Goal: Task Accomplishment & Management: Complete application form

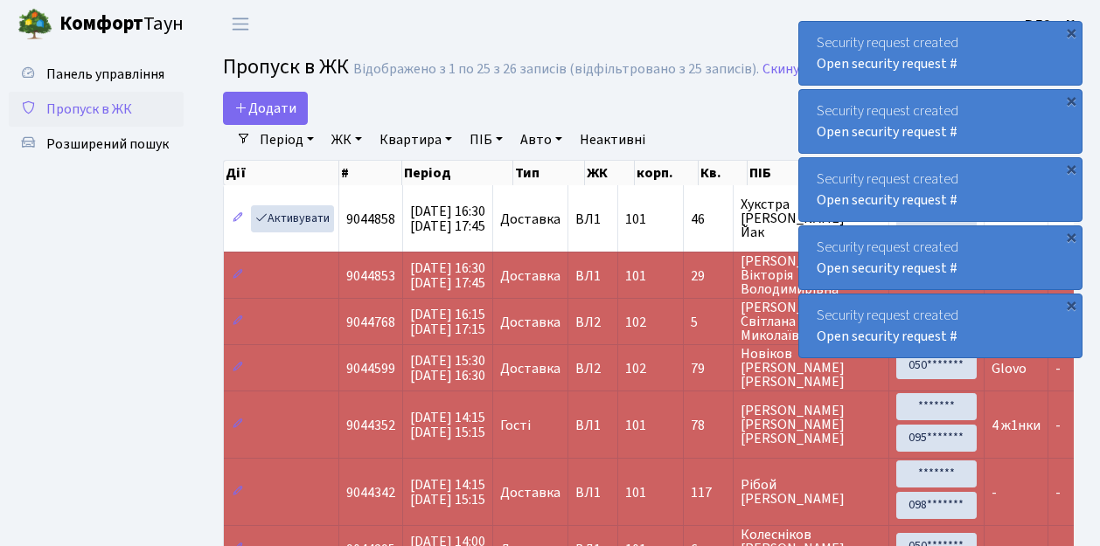
select select "25"
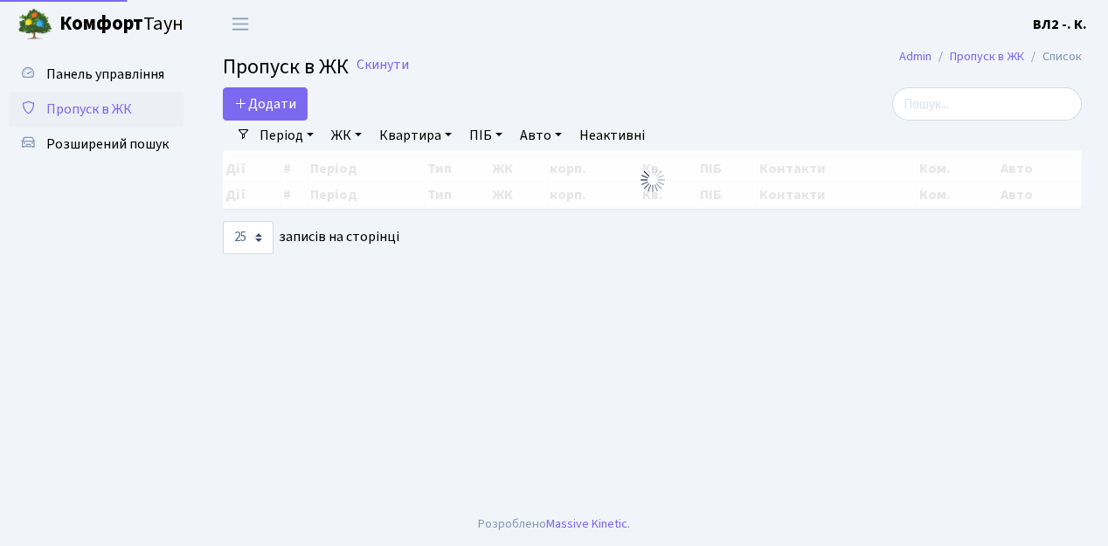
select select "25"
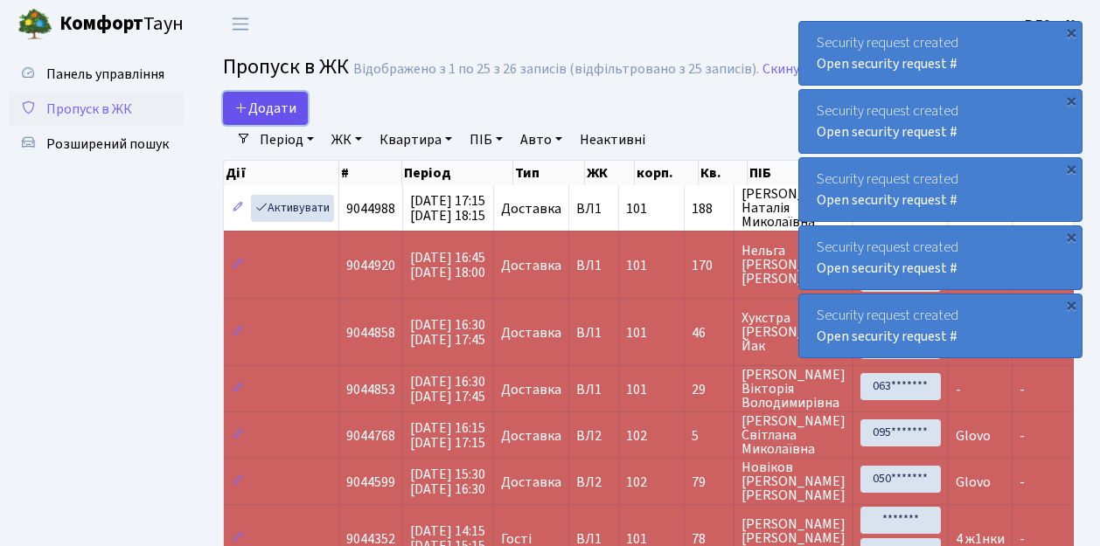
click at [285, 110] on span "Додати" at bounding box center [265, 108] width 62 height 19
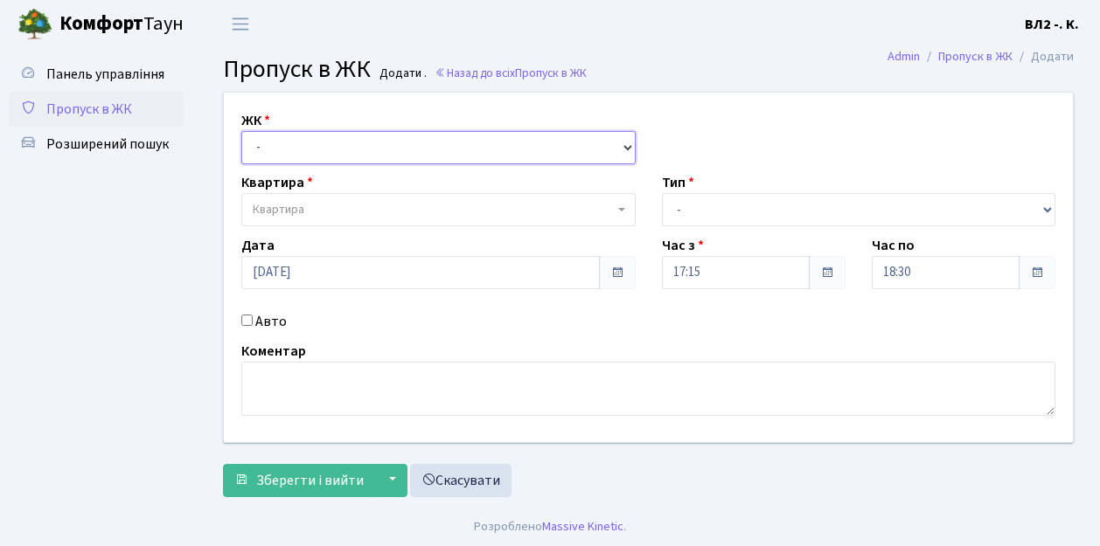
click at [290, 143] on select "- ВЛ1, Ужгородський пров., 4/1 ВЛ2, Голосіївський просп., 76 ВЛ3, пр.Голосіївсь…" at bounding box center [438, 147] width 394 height 33
select select "317"
click at [241, 131] on select "- ВЛ1, Ужгородський пров., 4/1 ВЛ2, Голосіївський просп., 76 ВЛ3, пр.Голосіївсь…" at bounding box center [438, 147] width 394 height 33
select select
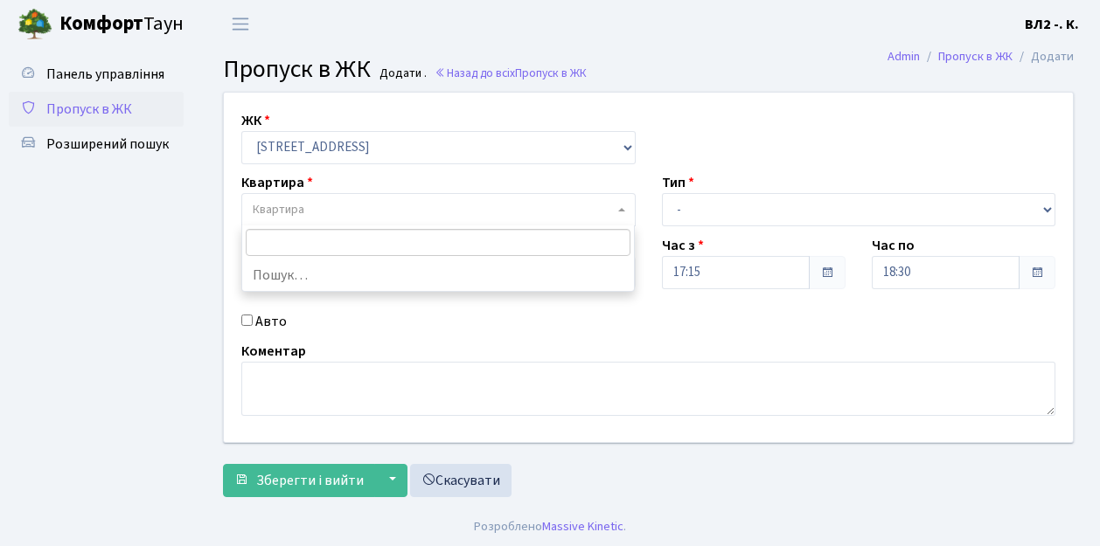
click at [325, 212] on span "Квартира" at bounding box center [433, 209] width 361 height 17
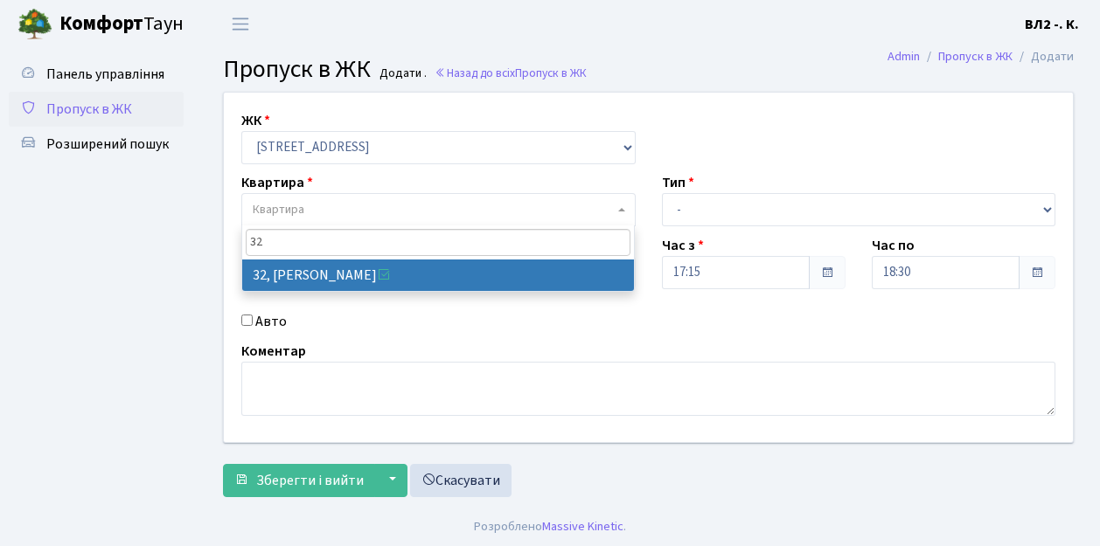
type input "32"
select select "38035"
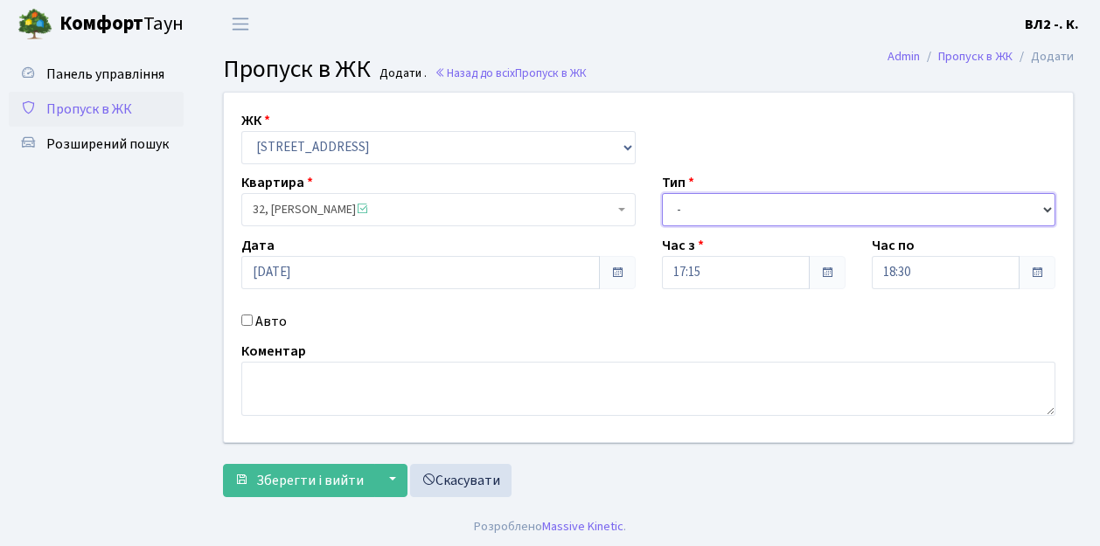
click at [705, 205] on select "- Доставка Таксі Гості Сервіс" at bounding box center [859, 209] width 394 height 33
select select "1"
click at [662, 193] on select "- Доставка Таксі Гості Сервіс" at bounding box center [859, 209] width 394 height 33
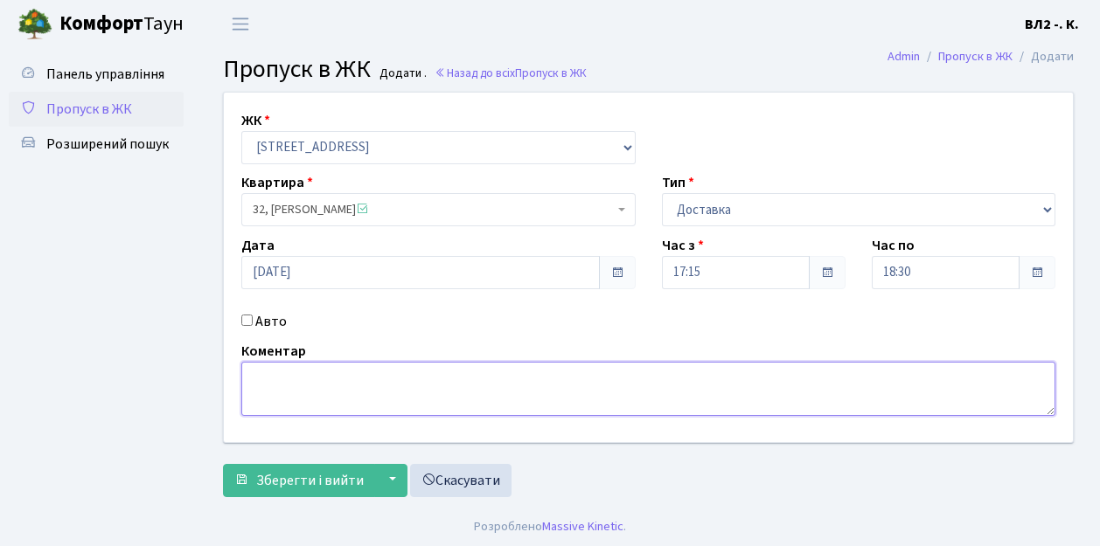
click at [351, 397] on textarea at bounding box center [648, 389] width 814 height 54
type textarea "Glovo"
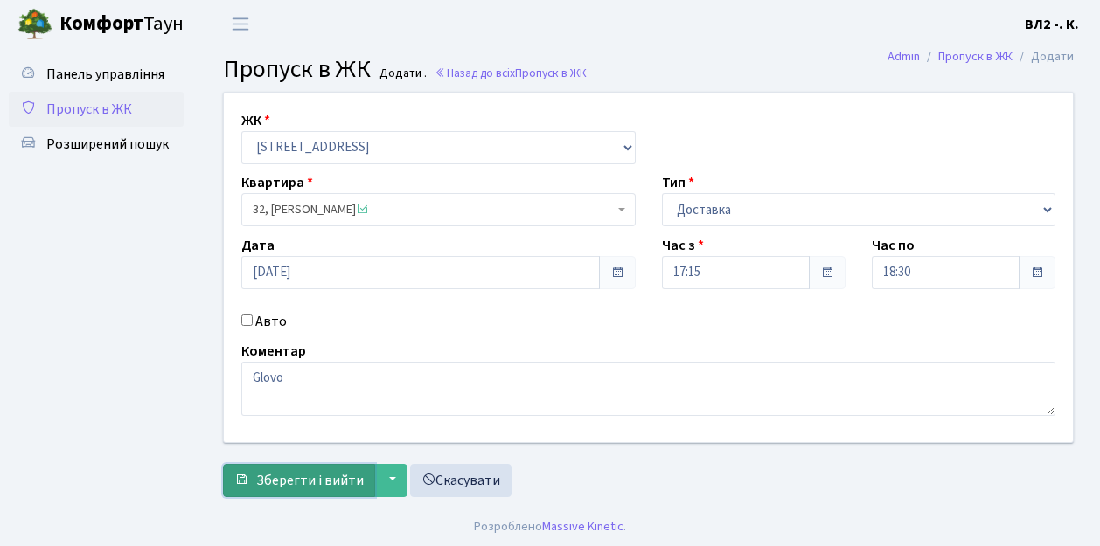
click at [308, 476] on span "Зберегти і вийти" at bounding box center [310, 480] width 108 height 19
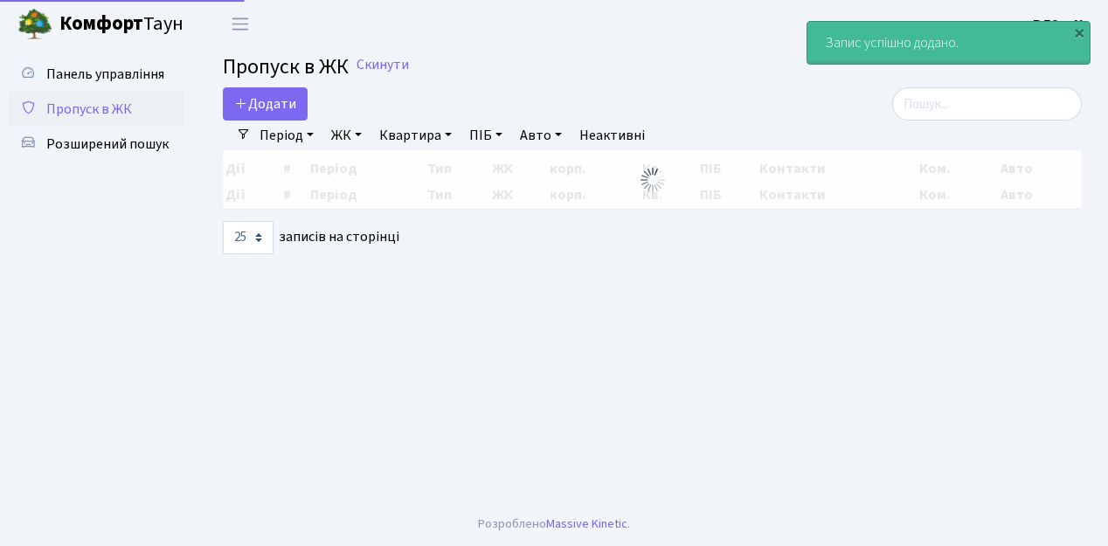
select select "25"
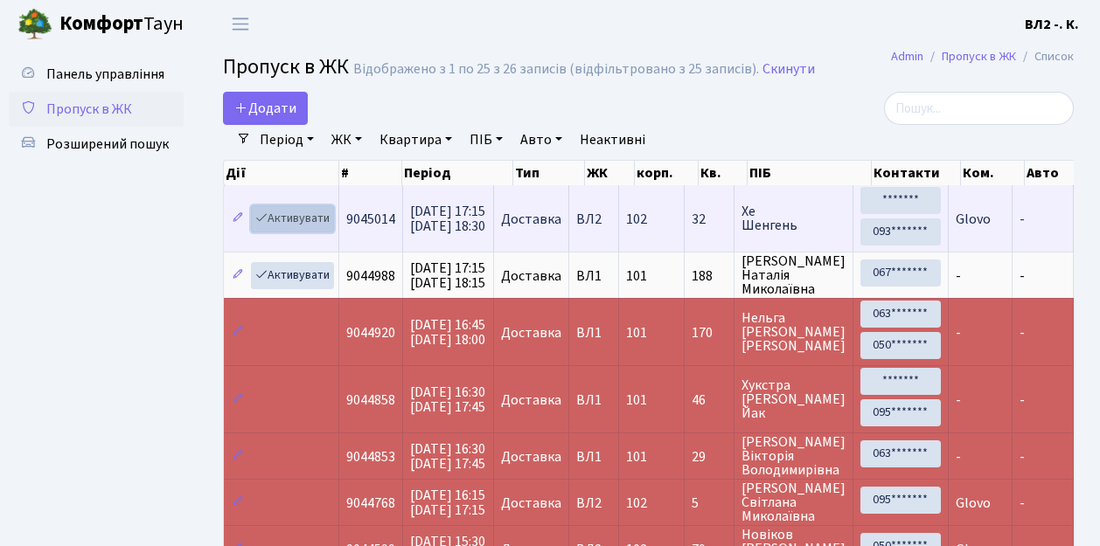
click at [315, 221] on link "Активувати" at bounding box center [292, 218] width 83 height 27
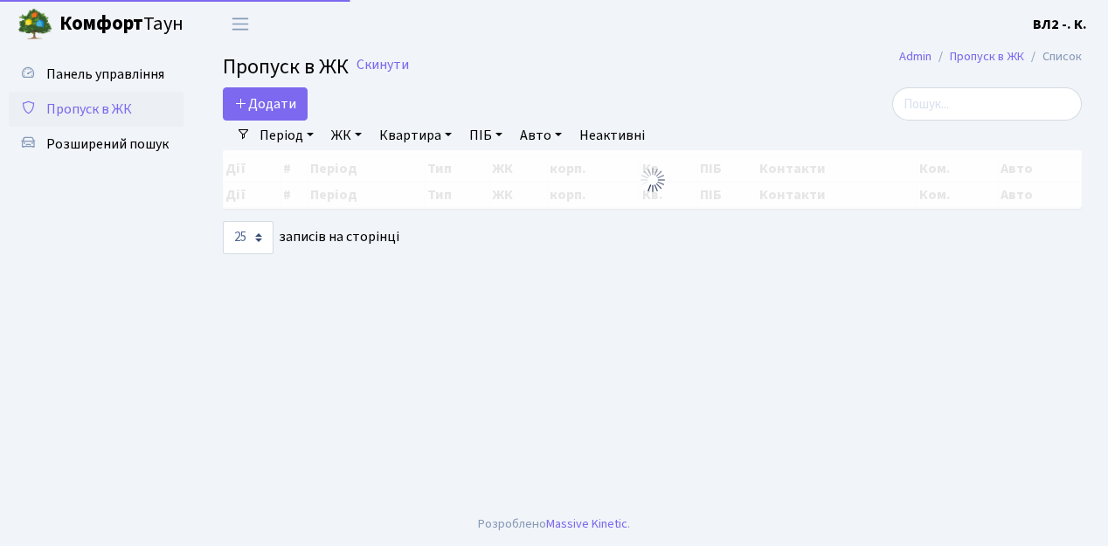
select select "25"
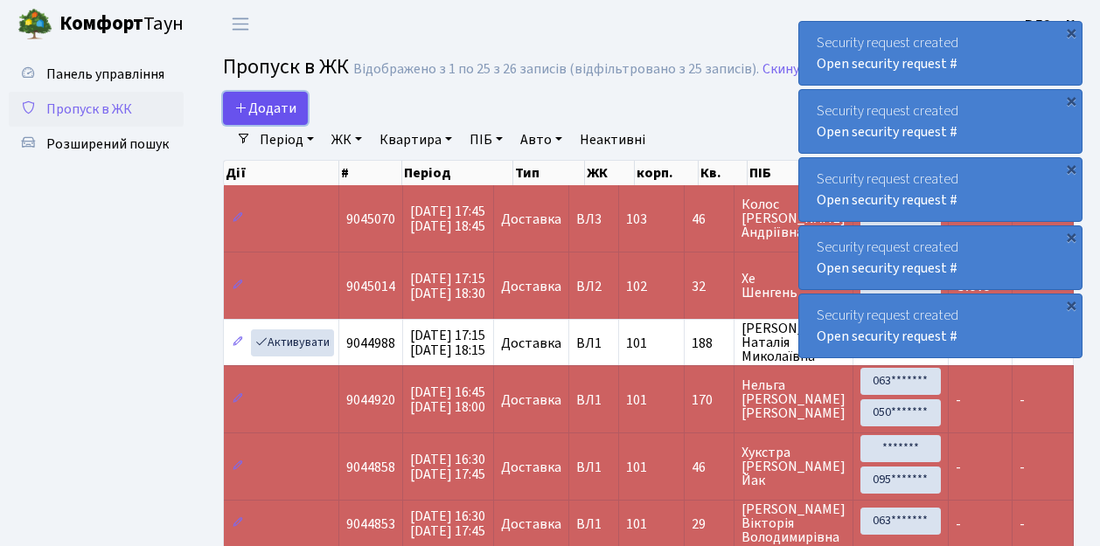
click at [270, 111] on span "Додати" at bounding box center [265, 108] width 62 height 19
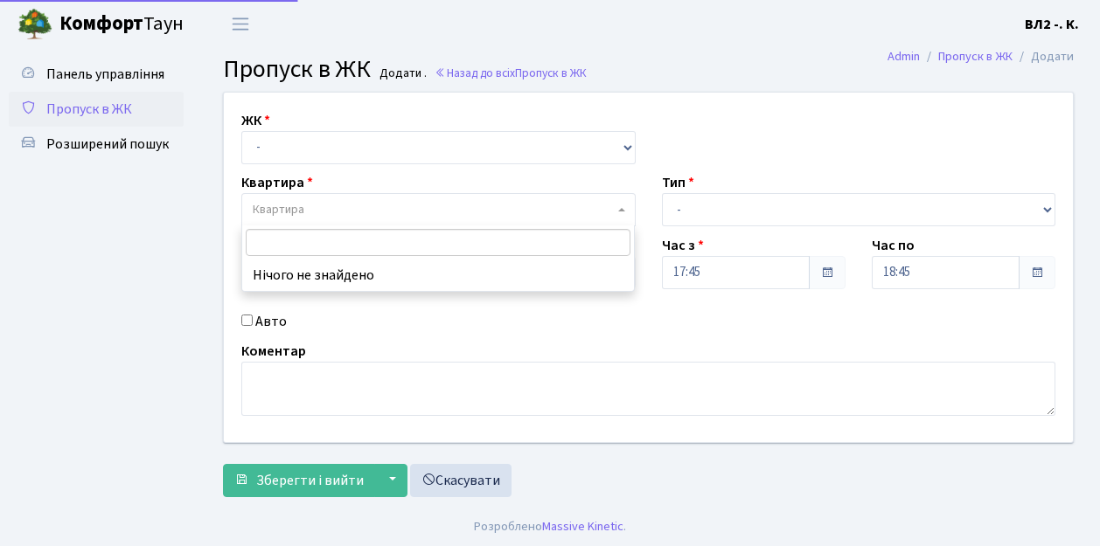
click at [323, 209] on span "Квартира" at bounding box center [433, 209] width 361 height 17
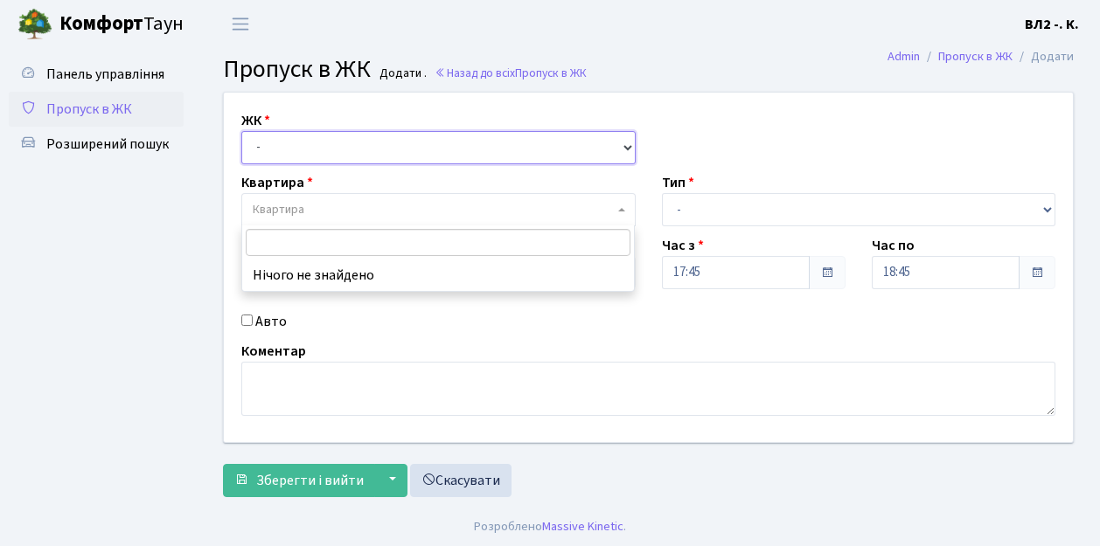
click at [324, 142] on select "- ВЛ1, Ужгородський пров., 4/1 ВЛ2, Голосіївський просп., 76 ВЛ3, пр.Голосіївсь…" at bounding box center [438, 147] width 394 height 33
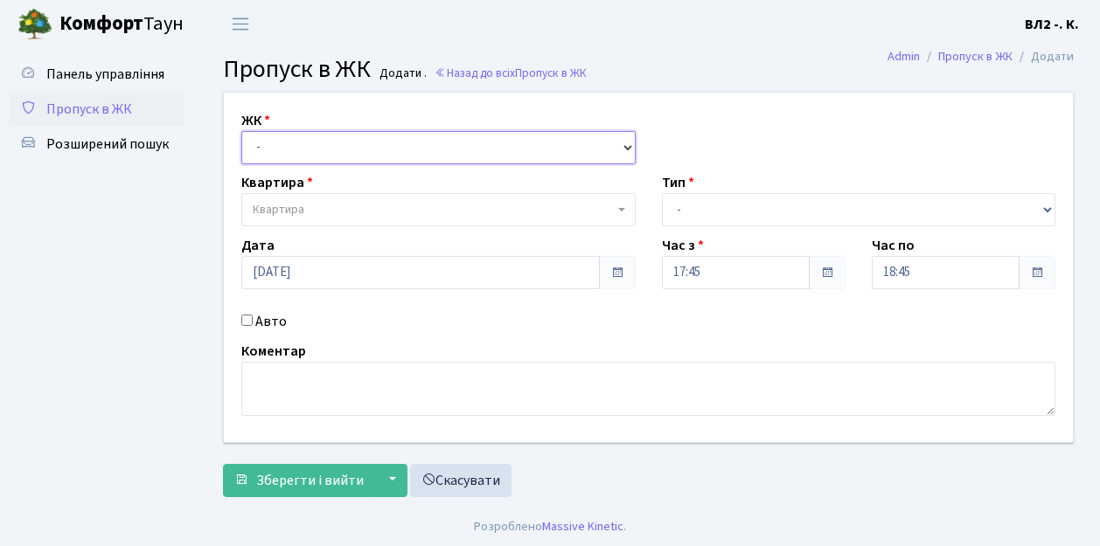
select select "317"
click at [241, 131] on select "- ВЛ1, Ужгородський пров., 4/1 ВЛ2, Голосіївський просп., 76 ВЛ3, пр.Голосіївсь…" at bounding box center [438, 147] width 394 height 33
select select
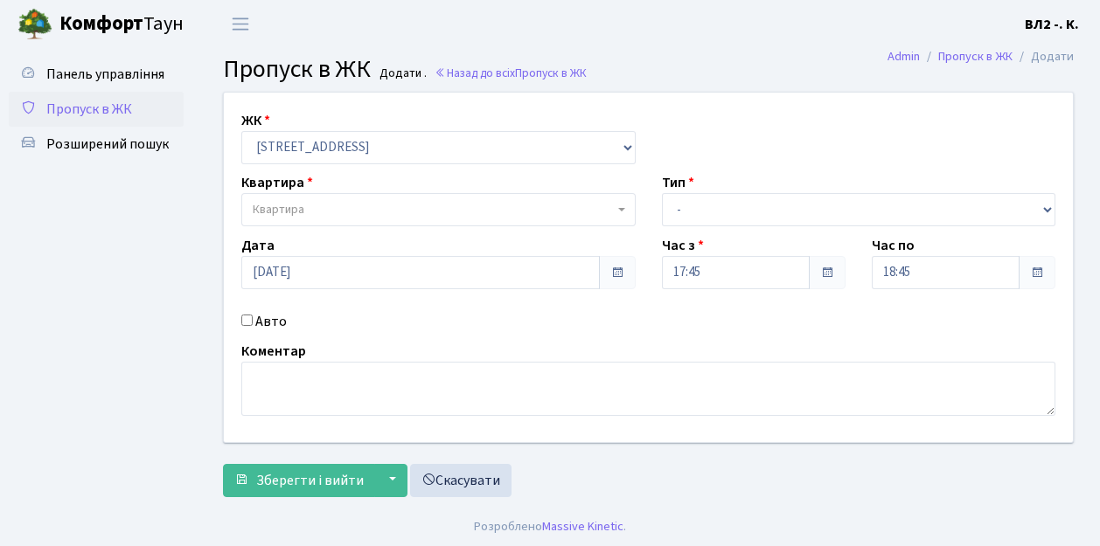
click at [365, 214] on span "Квартира" at bounding box center [433, 209] width 361 height 17
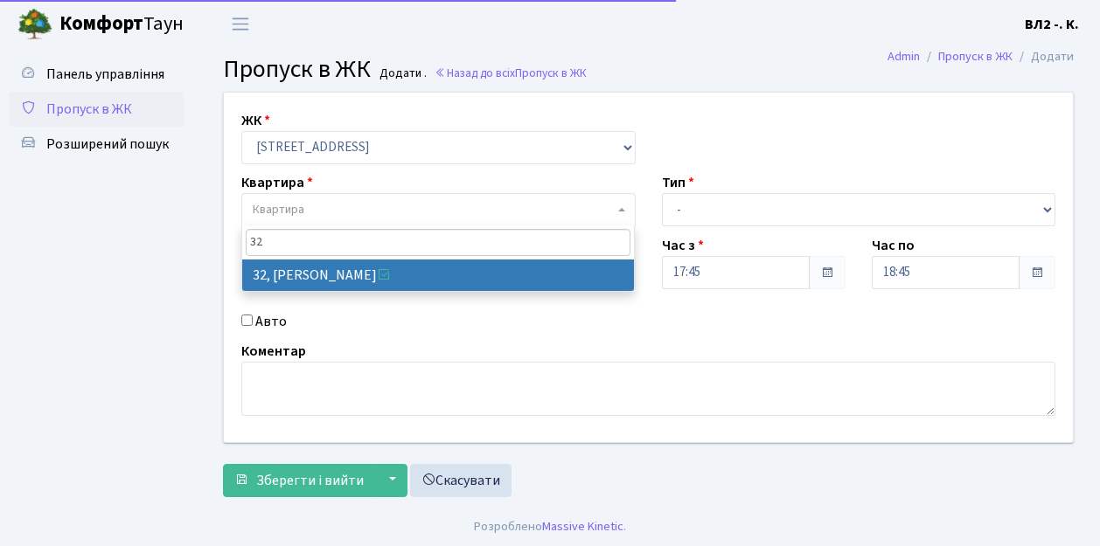
type input "32"
select select "38035"
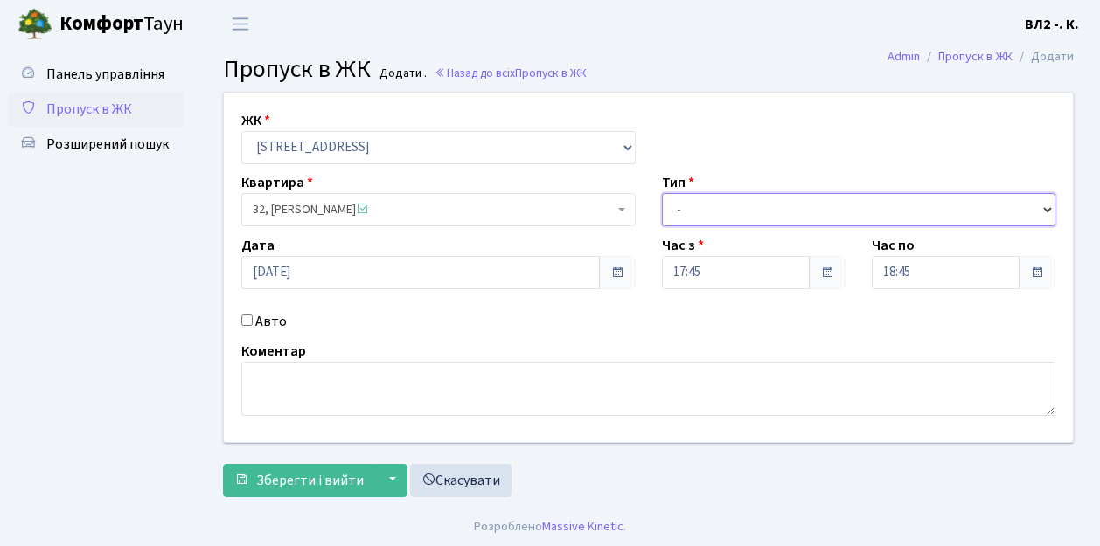
click at [684, 202] on select "- Доставка Таксі Гості Сервіс" at bounding box center [859, 209] width 394 height 33
select select "1"
click at [662, 193] on select "- Доставка Таксі Гості Сервіс" at bounding box center [859, 209] width 394 height 33
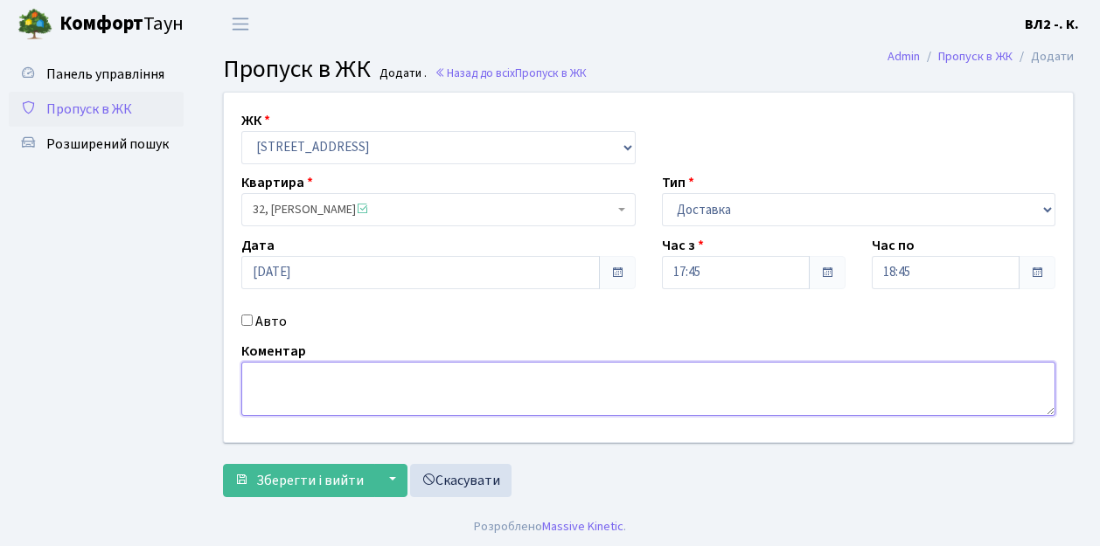
click at [302, 370] on textarea at bounding box center [648, 389] width 814 height 54
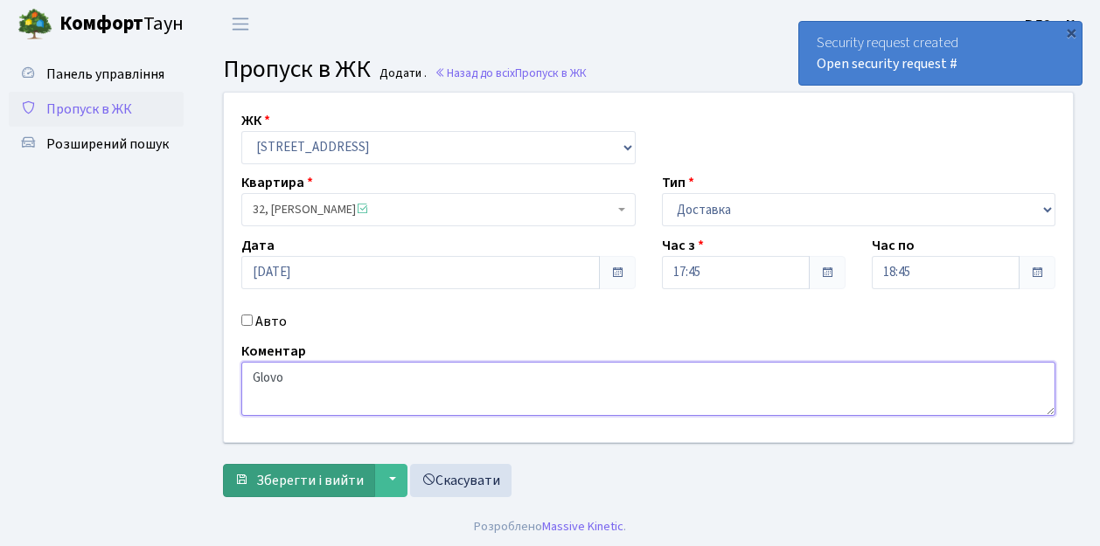
type textarea "Glovo"
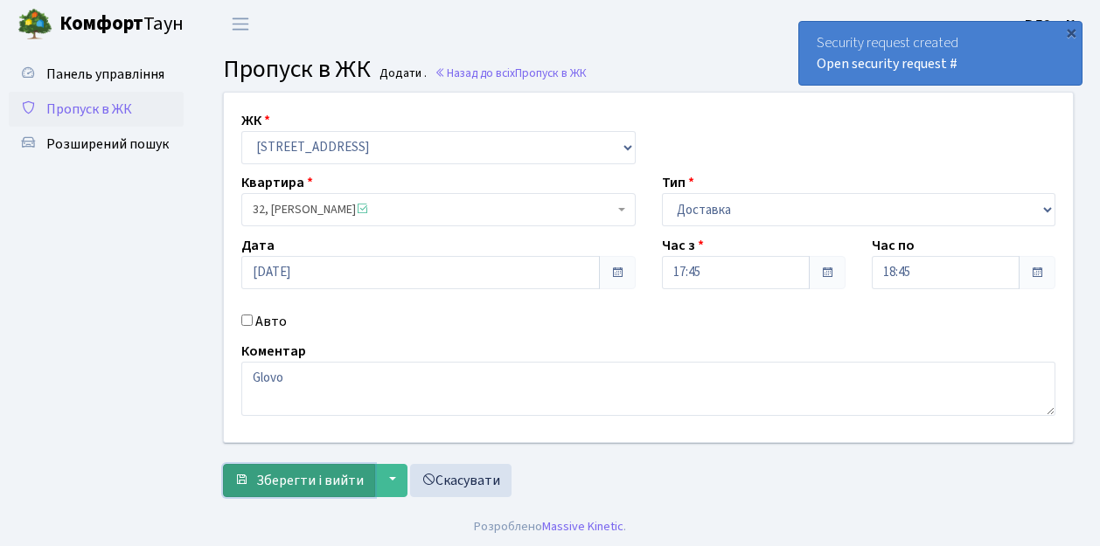
click at [307, 477] on span "Зберегти і вийти" at bounding box center [310, 480] width 108 height 19
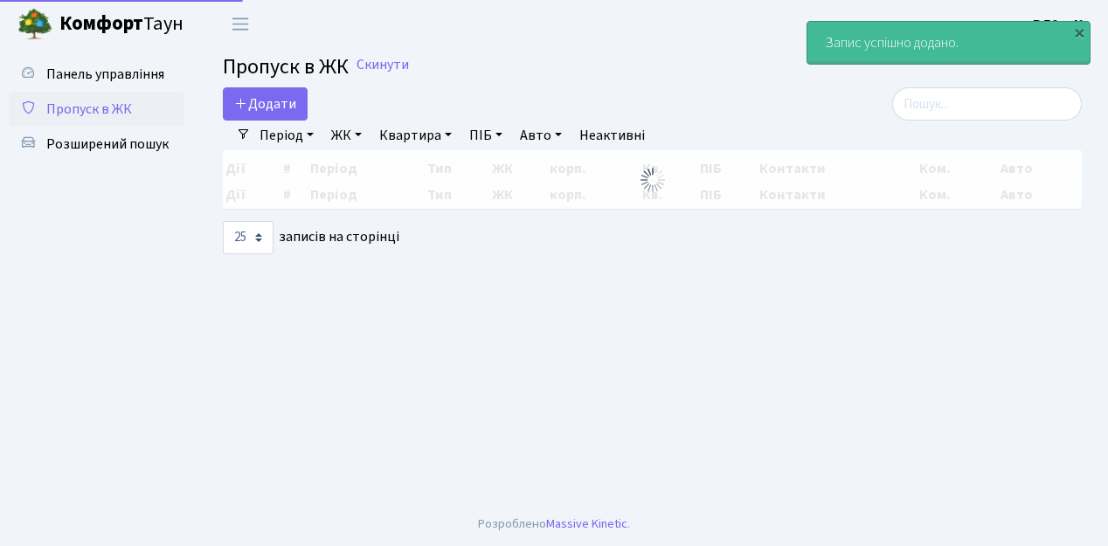
select select "25"
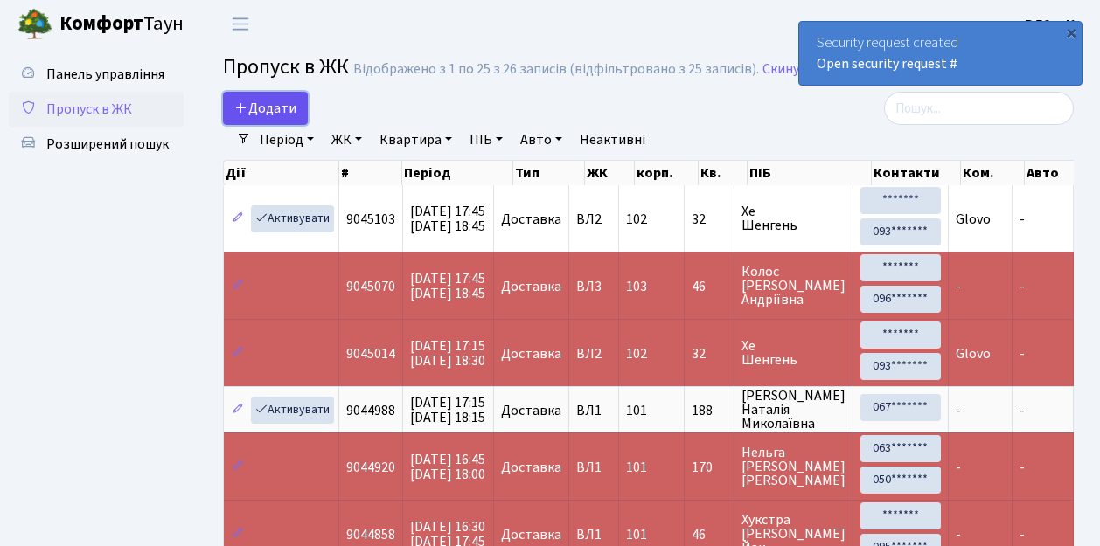
click at [276, 112] on span "Додати" at bounding box center [265, 108] width 62 height 19
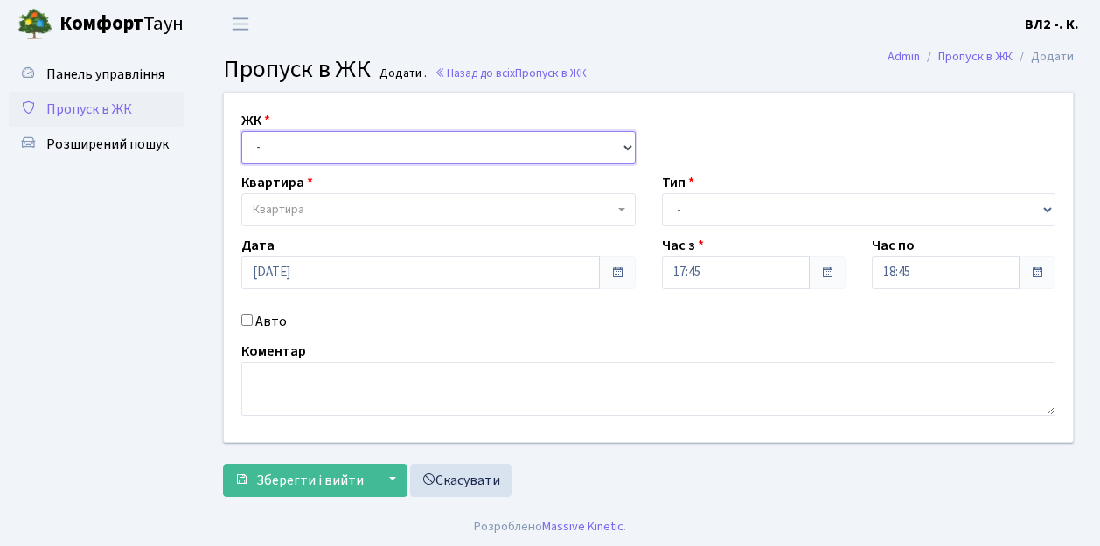
click at [271, 139] on select "- [STREET_ADDRESS][PERSON_NAME]" at bounding box center [438, 147] width 394 height 33
select select "317"
click at [241, 131] on select "- [STREET_ADDRESS][PERSON_NAME]" at bounding box center [438, 147] width 394 height 33
select select
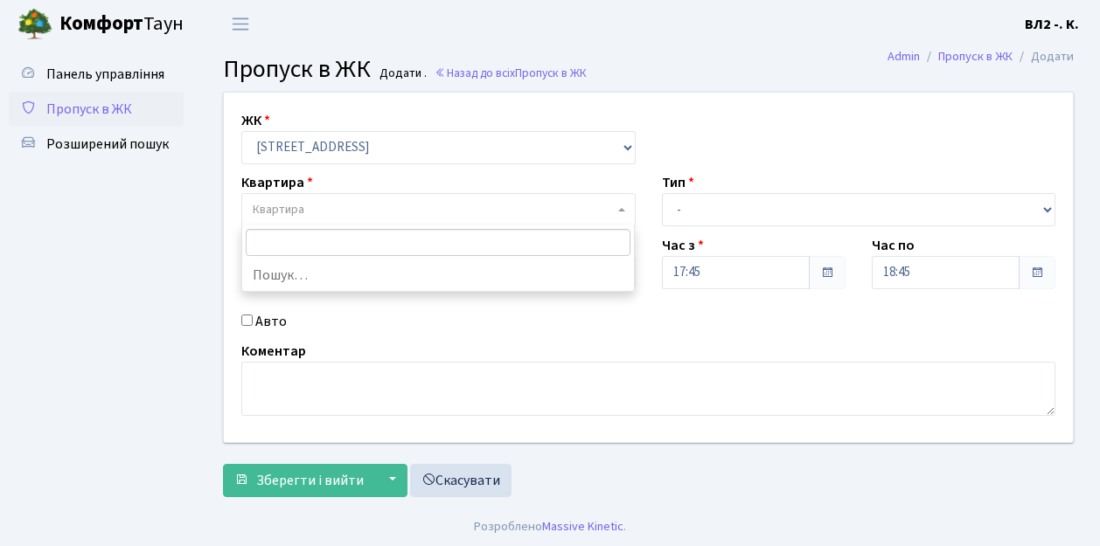
click at [309, 217] on span "Квартира" at bounding box center [433, 209] width 361 height 17
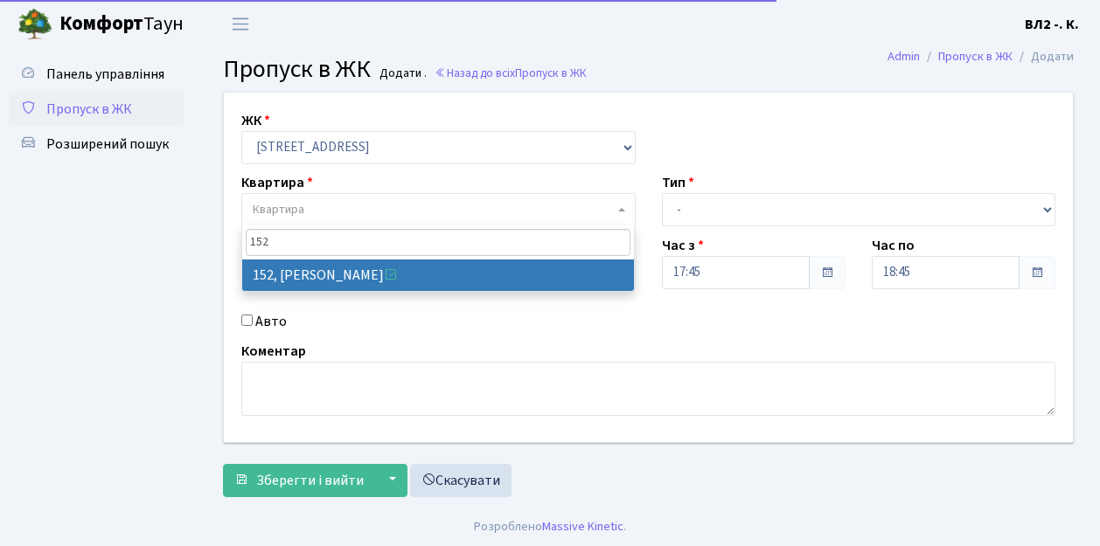
type input "152"
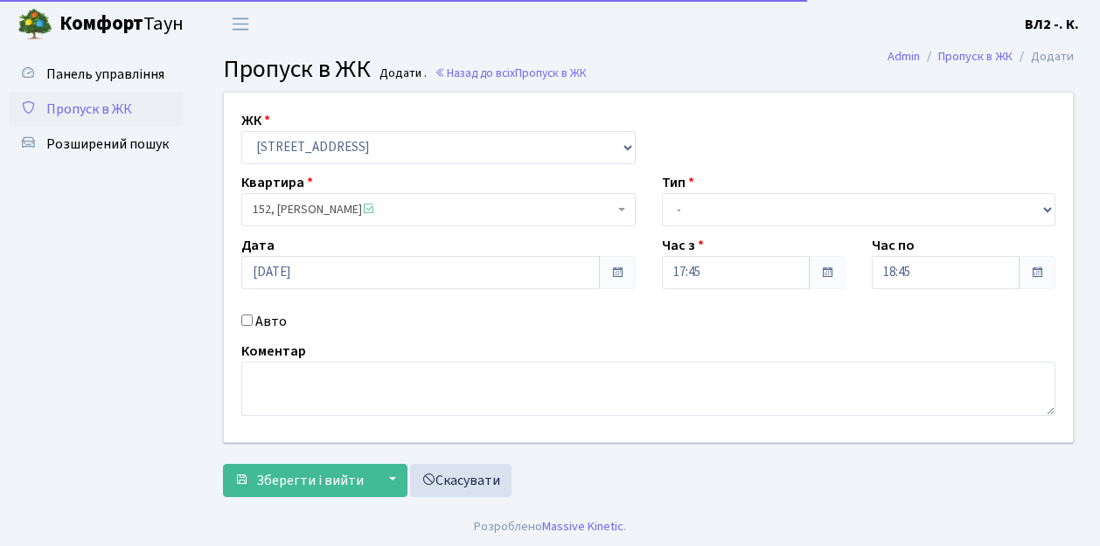
select select "38392"
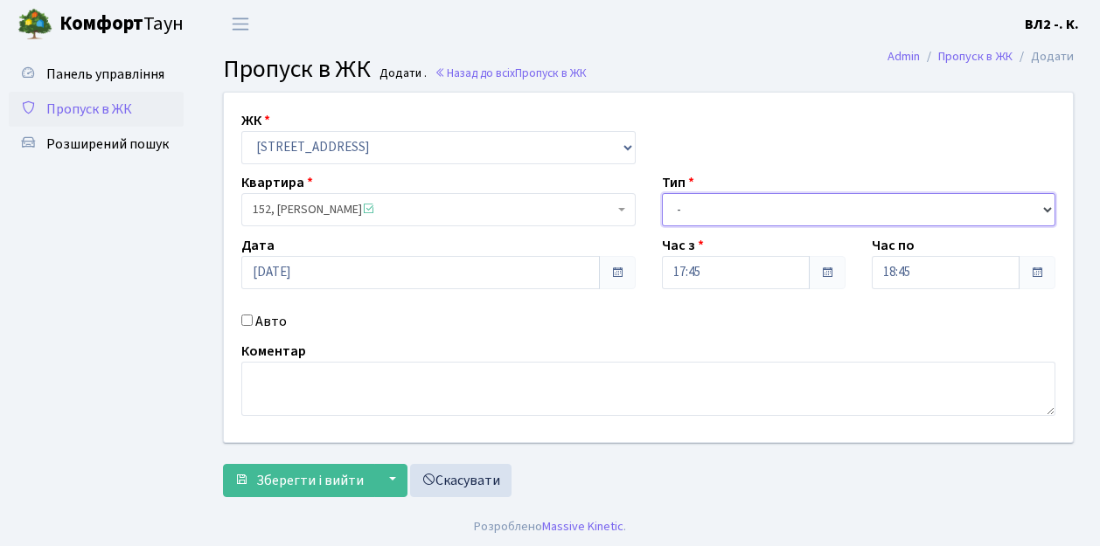
click at [692, 205] on select "- Доставка Таксі Гості Сервіс" at bounding box center [859, 209] width 394 height 33
select select "1"
click at [662, 193] on select "- Доставка Таксі Гості Сервіс" at bounding box center [859, 209] width 394 height 33
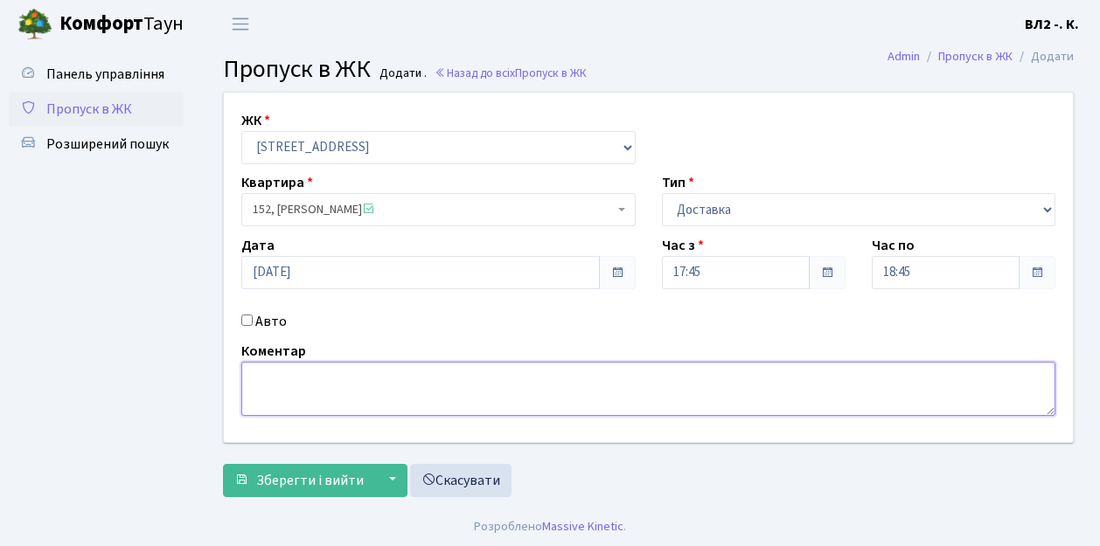
click at [284, 400] on textarea at bounding box center [648, 389] width 814 height 54
type textarea "silpo.ua"
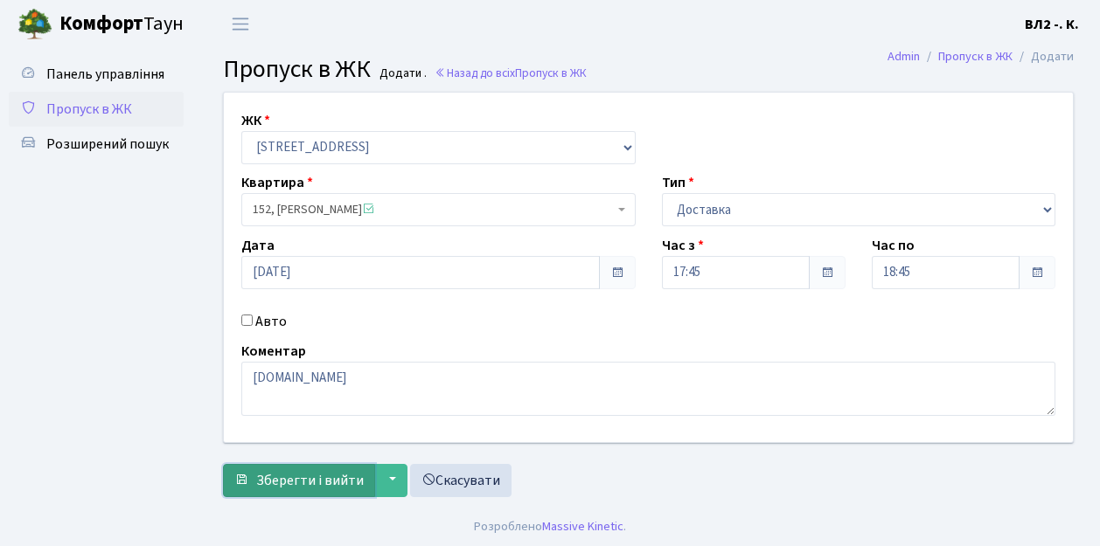
click at [308, 483] on span "Зберегти і вийти" at bounding box center [310, 480] width 108 height 19
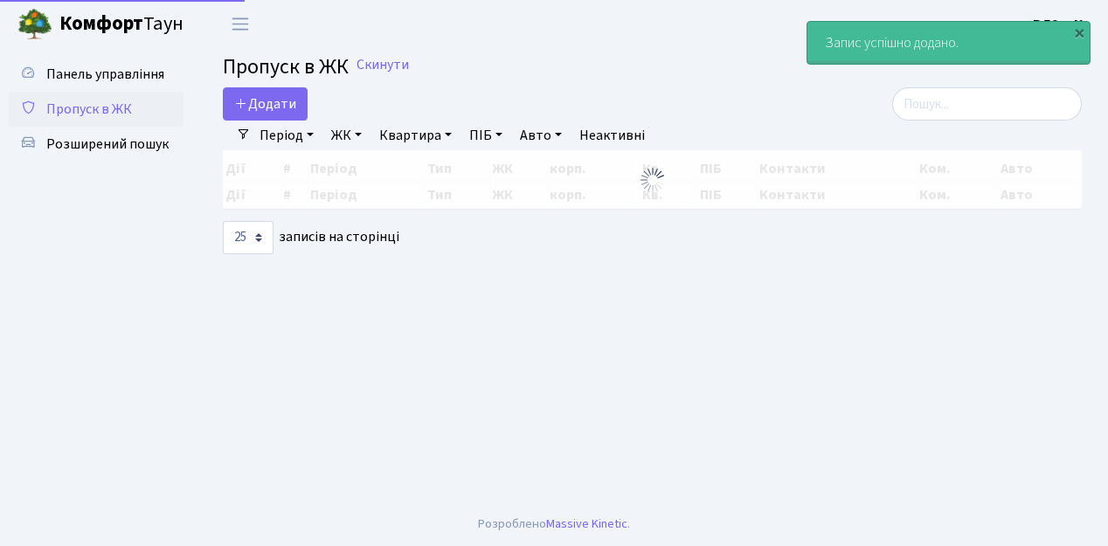
select select "25"
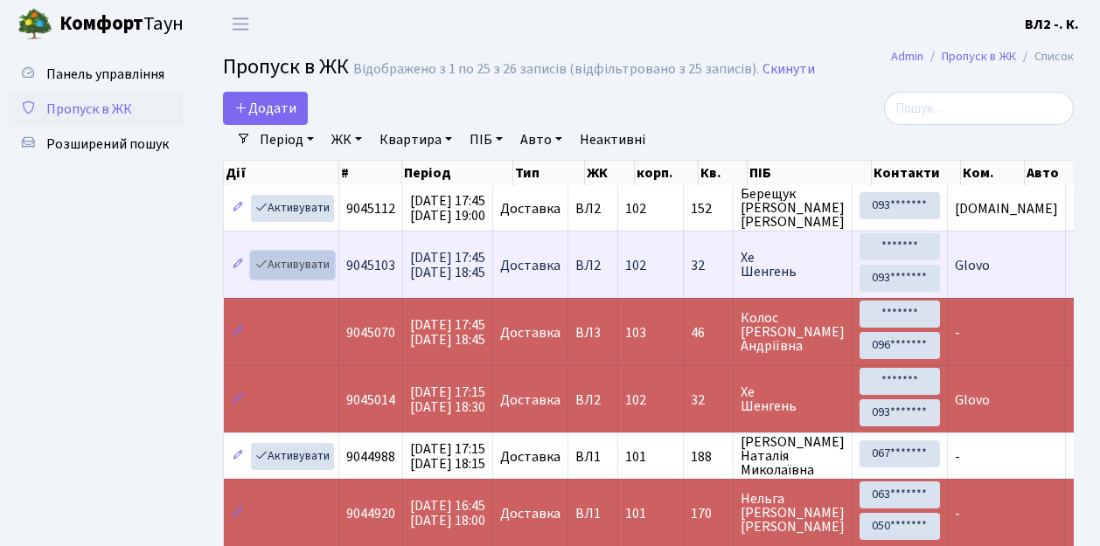
click at [288, 260] on link "Активувати" at bounding box center [292, 265] width 83 height 27
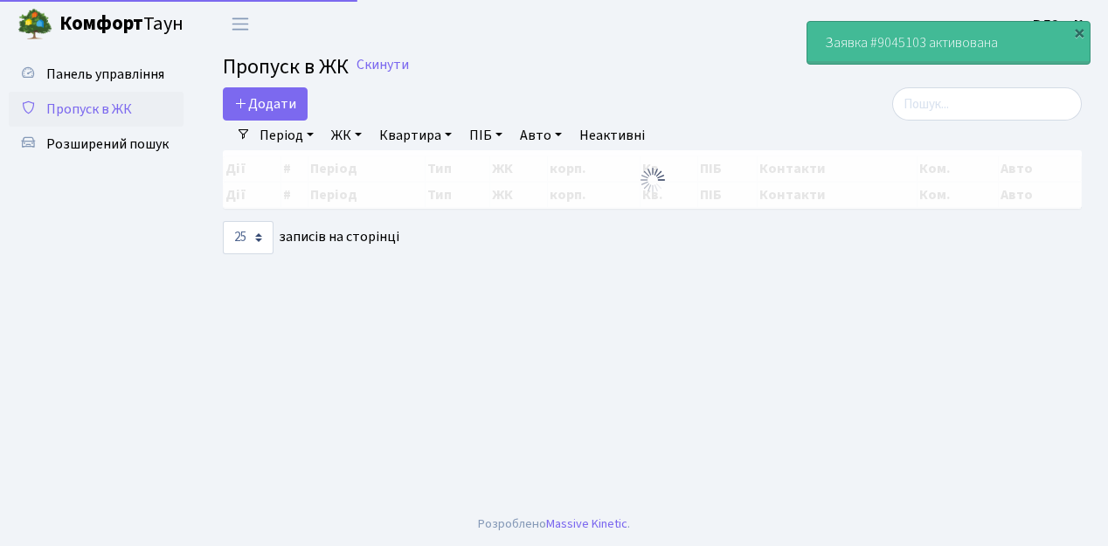
select select "25"
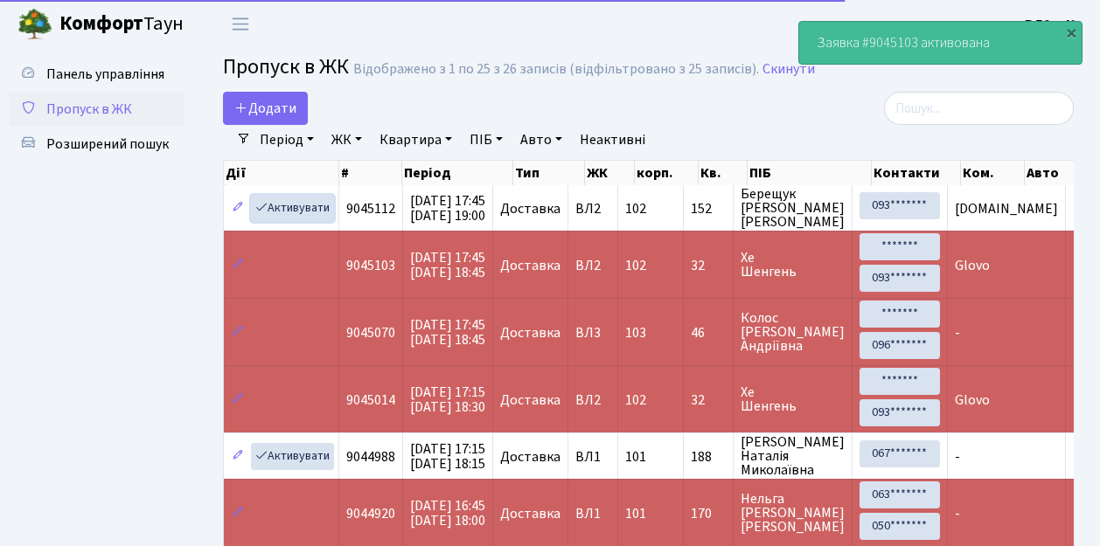
click at [292, 208] on link "Активувати" at bounding box center [292, 208] width 83 height 27
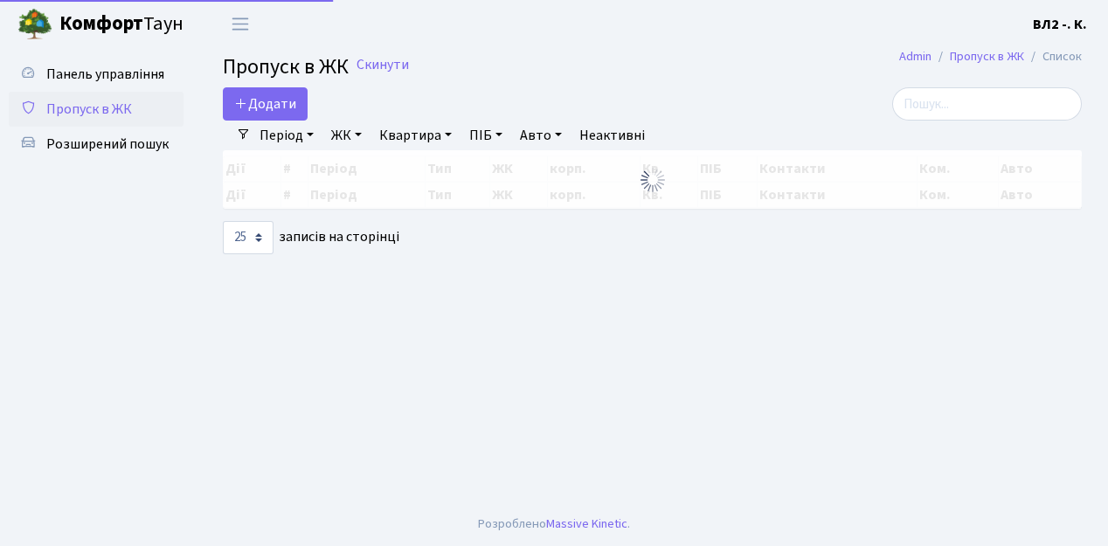
select select "25"
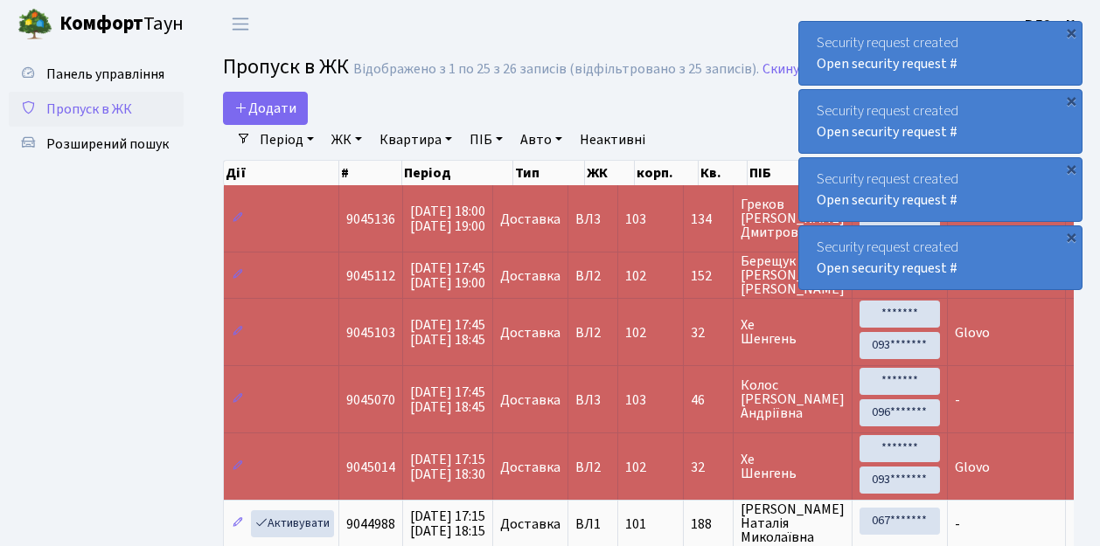
click at [117, 108] on span "Пропуск в ЖК" at bounding box center [89, 109] width 86 height 19
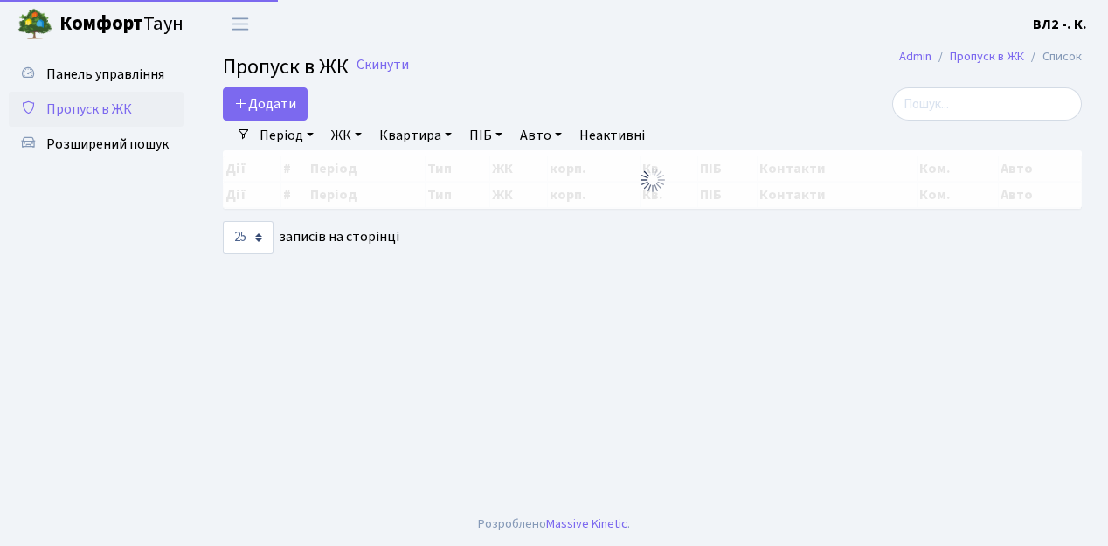
select select "25"
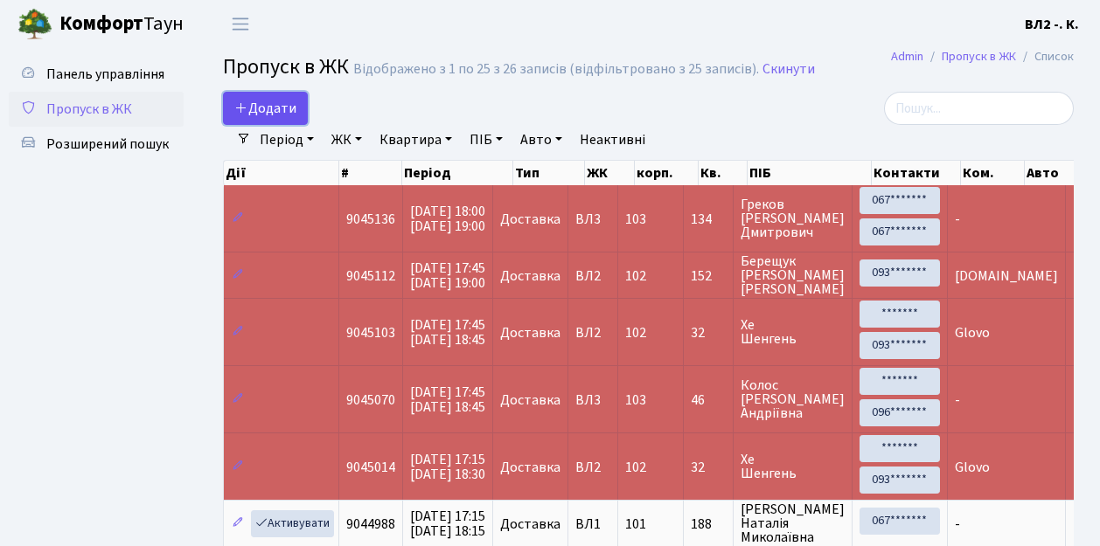
click at [260, 108] on span "Додати" at bounding box center [265, 108] width 62 height 19
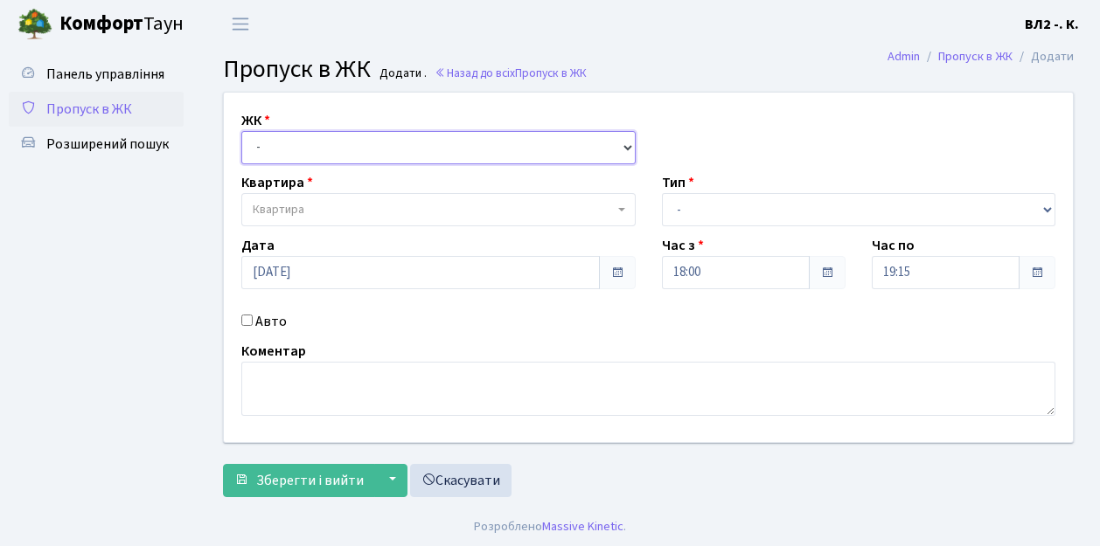
click at [287, 144] on select "- ВЛ1, Ужгородський пров., 4/1 ВЛ2, Голосіївський просп., 76 ВЛ3, пр.Голосіївсь…" at bounding box center [438, 147] width 394 height 33
select select "317"
click at [241, 131] on select "- ВЛ1, Ужгородський пров., 4/1 ВЛ2, Голосіївський просп., 76 ВЛ3, пр.Голосіївсь…" at bounding box center [438, 147] width 394 height 33
select select
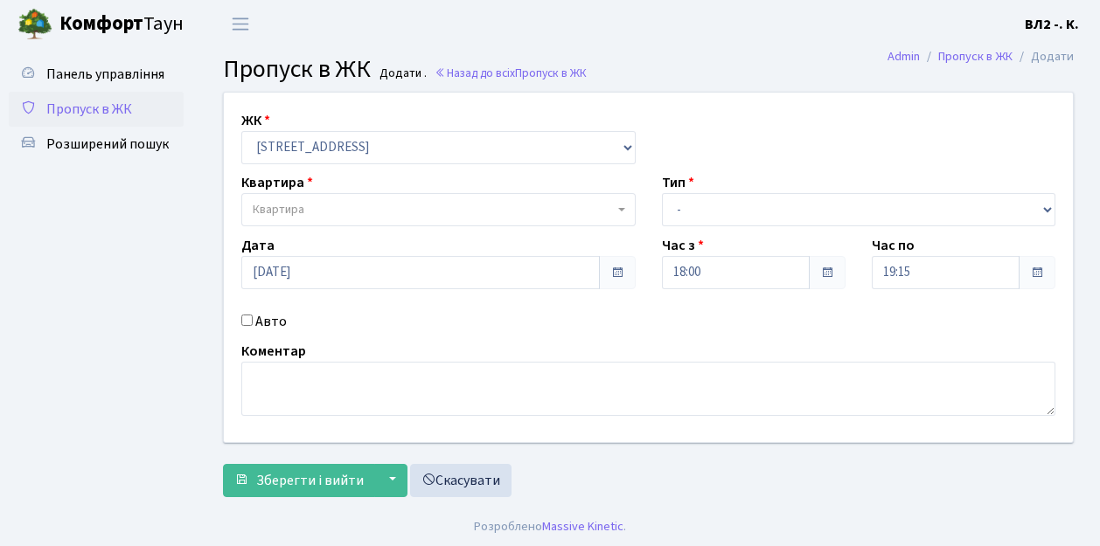
click at [324, 203] on span "Квартира" at bounding box center [433, 209] width 361 height 17
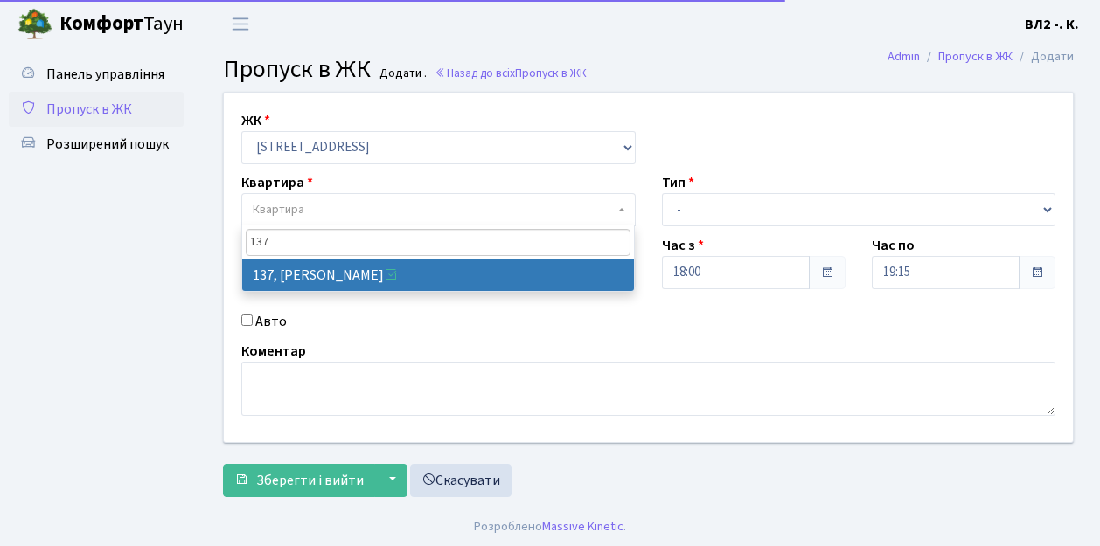
type input "137"
select select "38347"
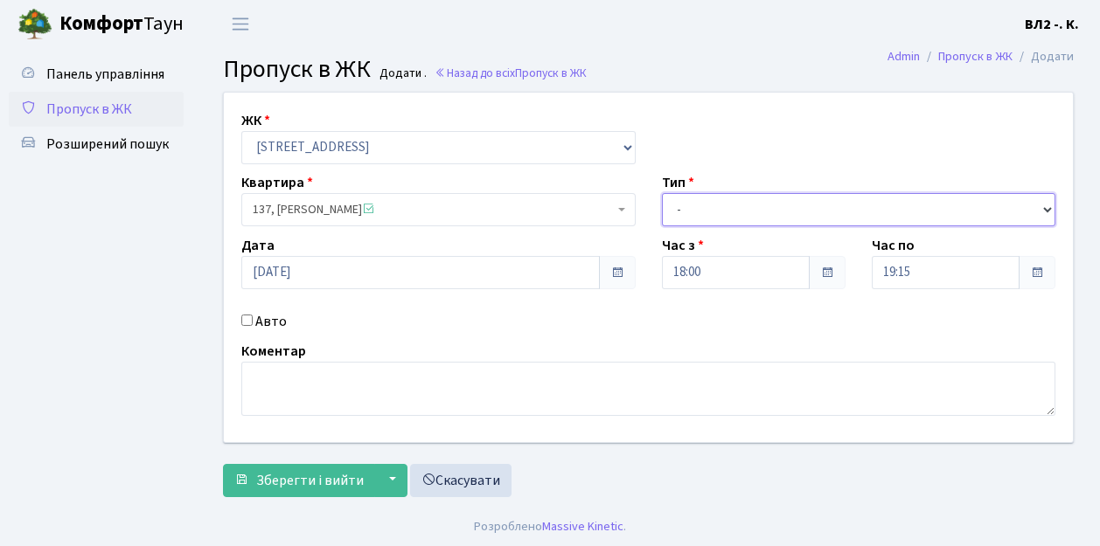
click at [741, 206] on select "- Доставка Таксі Гості Сервіс" at bounding box center [859, 209] width 394 height 33
select select "1"
click at [662, 193] on select "- Доставка Таксі Гості Сервіс" at bounding box center [859, 209] width 394 height 33
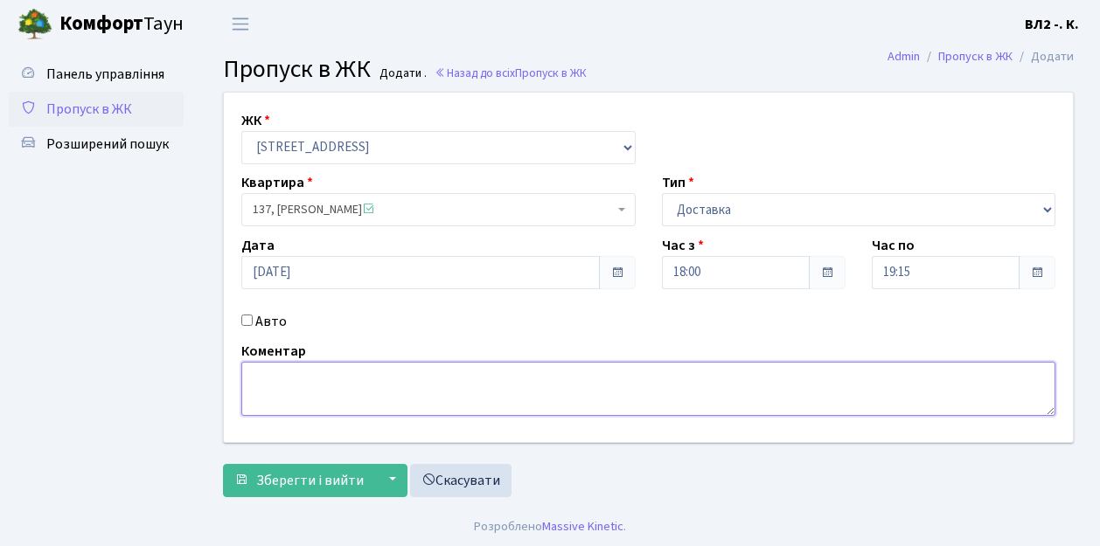
click at [297, 392] on textarea at bounding box center [648, 389] width 814 height 54
type textarea "Glovo"
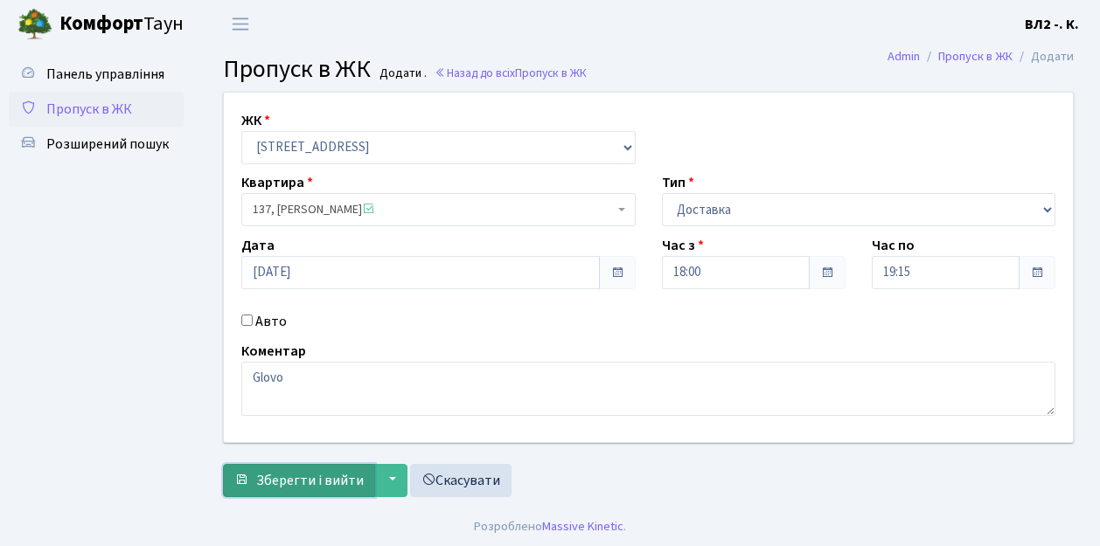
click at [299, 483] on span "Зберегти і вийти" at bounding box center [310, 480] width 108 height 19
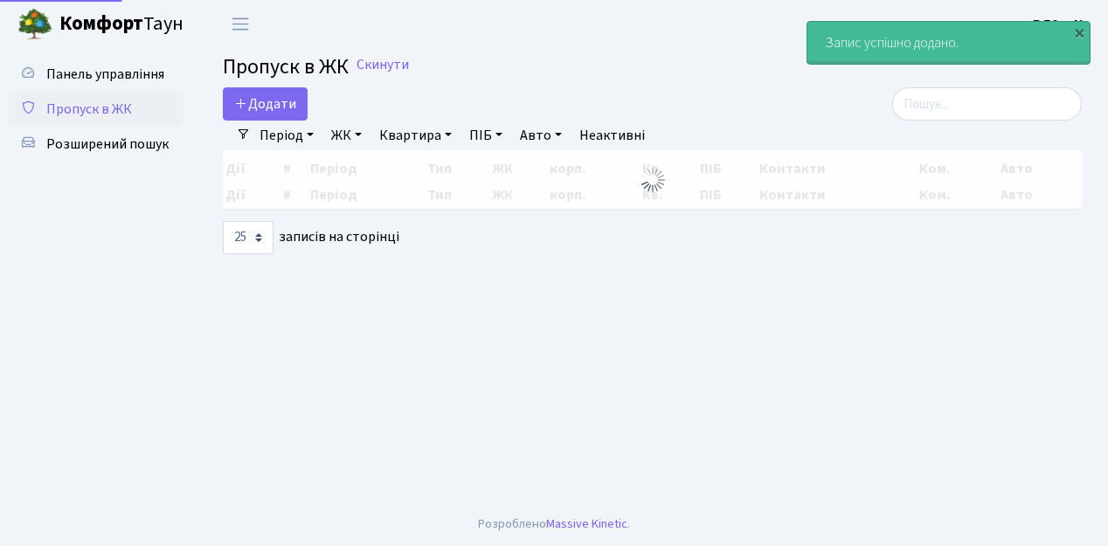
select select "25"
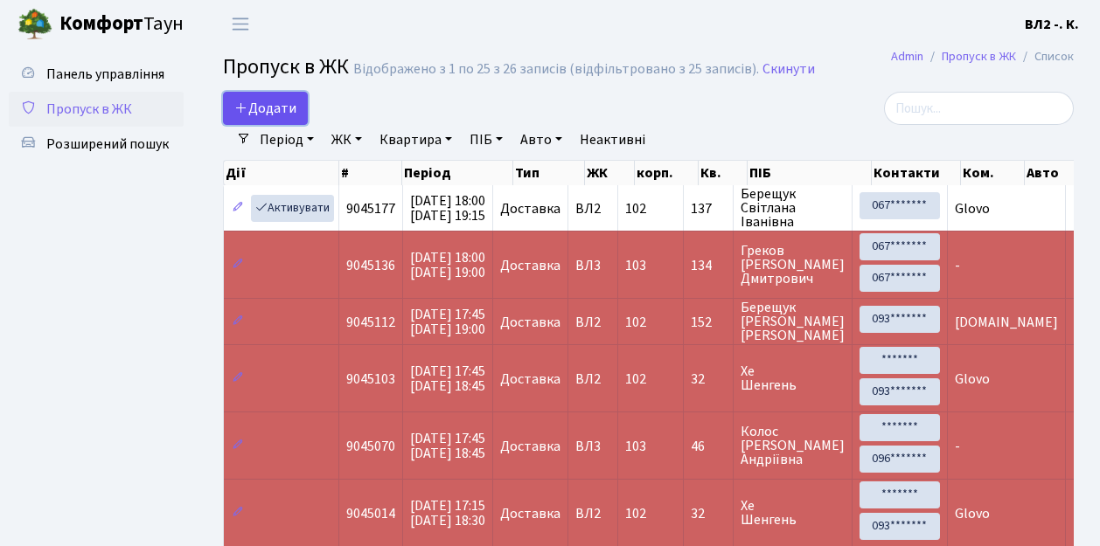
click at [286, 110] on span "Додати" at bounding box center [265, 108] width 62 height 19
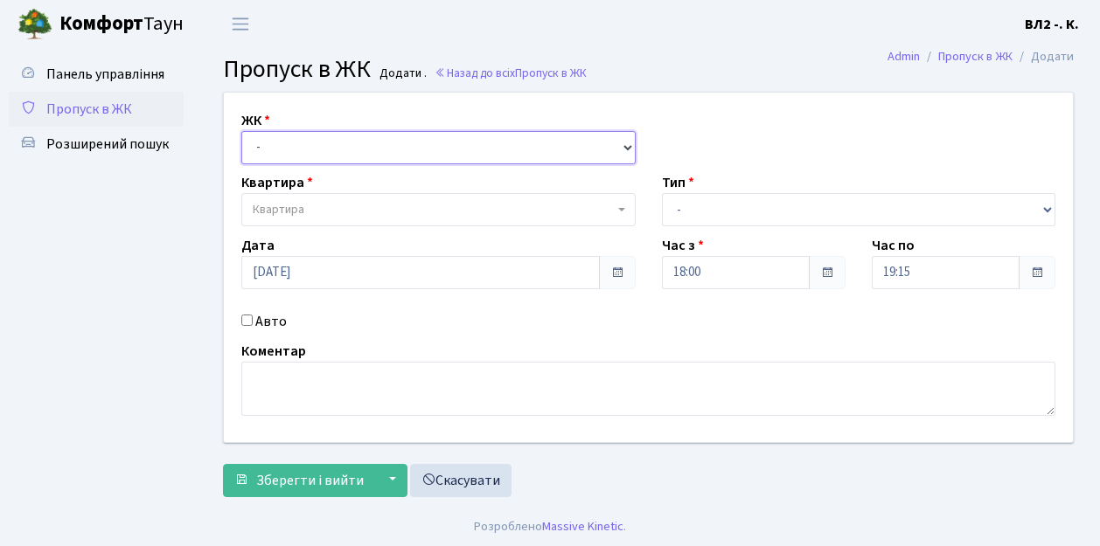
click at [290, 151] on select "- [STREET_ADDRESS][PERSON_NAME]" at bounding box center [438, 147] width 394 height 33
select select "317"
click at [241, 131] on select "- [STREET_ADDRESS][PERSON_NAME]" at bounding box center [438, 147] width 394 height 33
select select
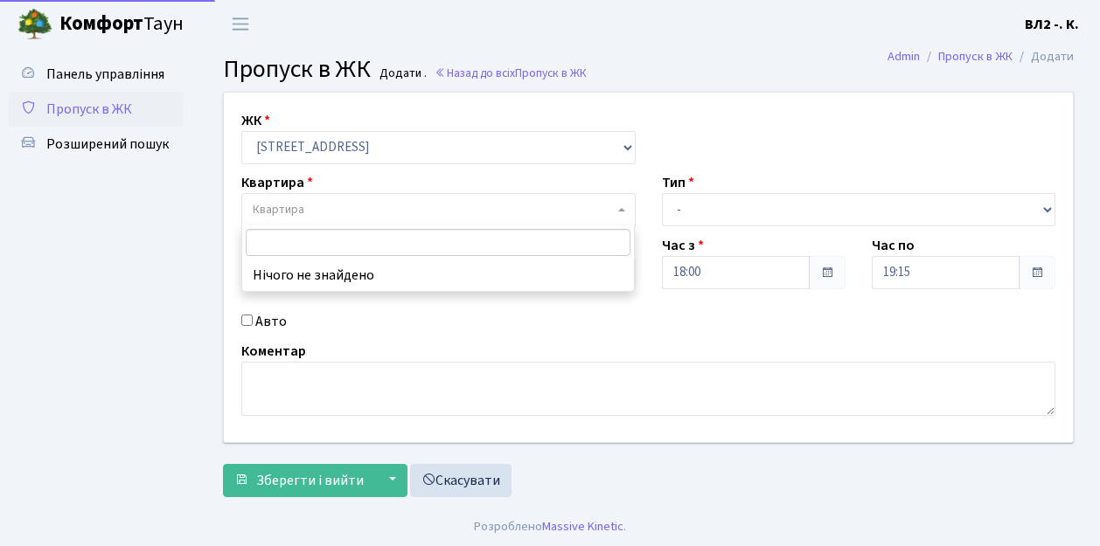
click at [337, 208] on span "Квартира" at bounding box center [433, 209] width 361 height 17
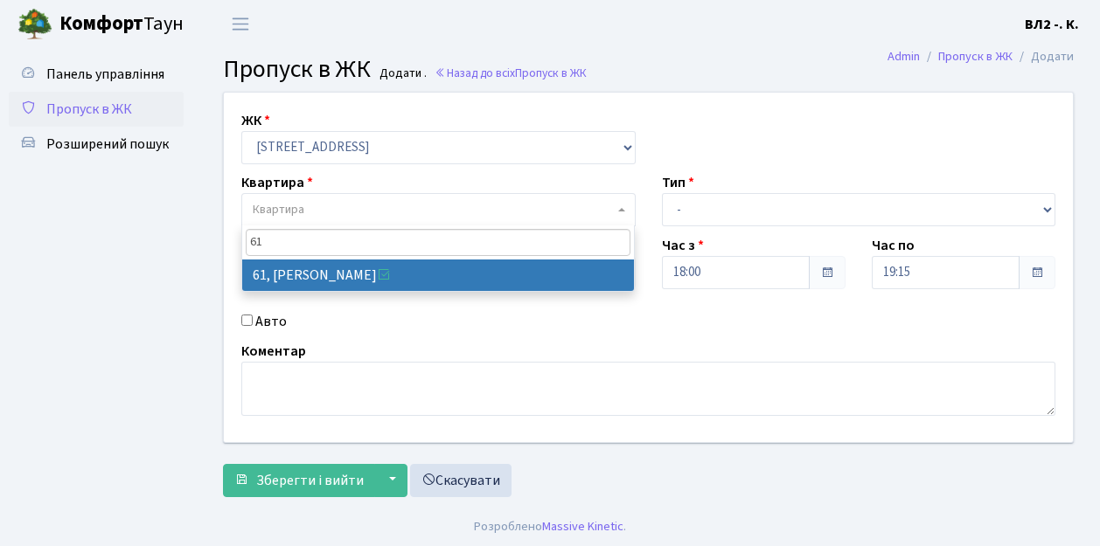
type input "61"
select select "38122"
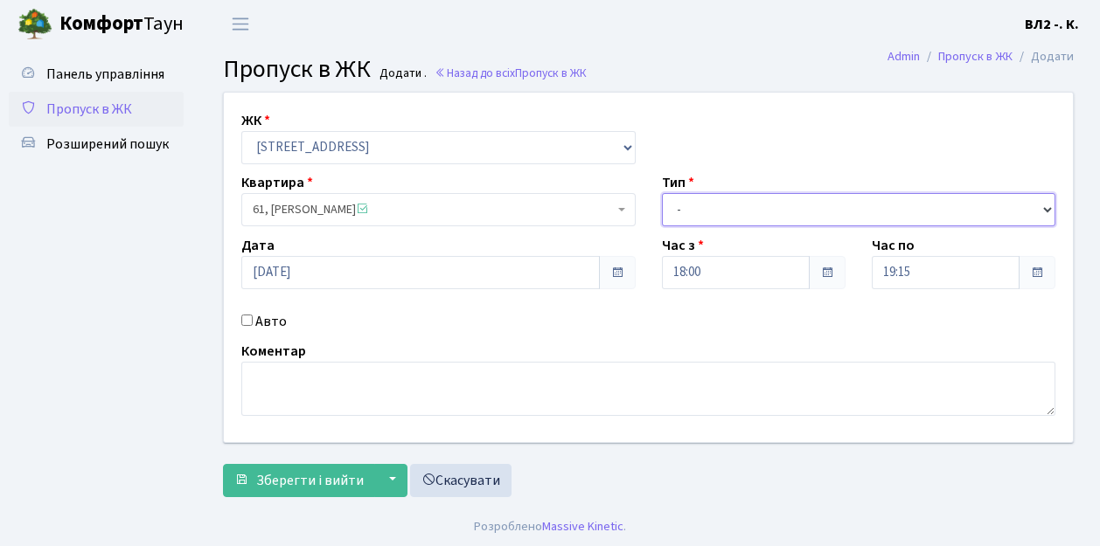
click at [727, 213] on select "- Доставка Таксі Гості Сервіс" at bounding box center [859, 209] width 394 height 33
select select "1"
click at [662, 193] on select "- Доставка Таксі Гості Сервіс" at bounding box center [859, 209] width 394 height 33
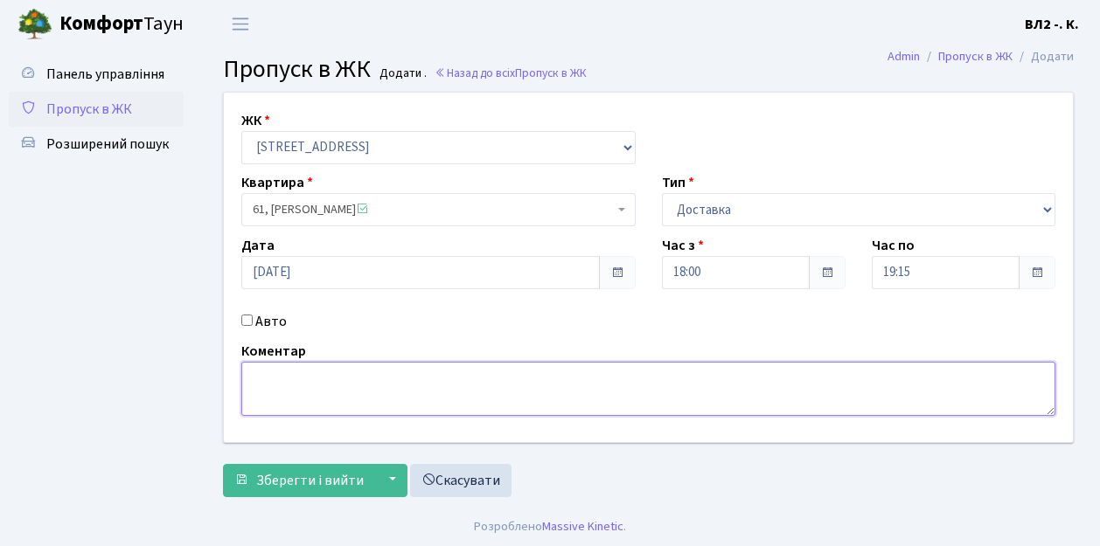
click at [302, 391] on textarea at bounding box center [648, 389] width 814 height 54
type textarea "Glovo"
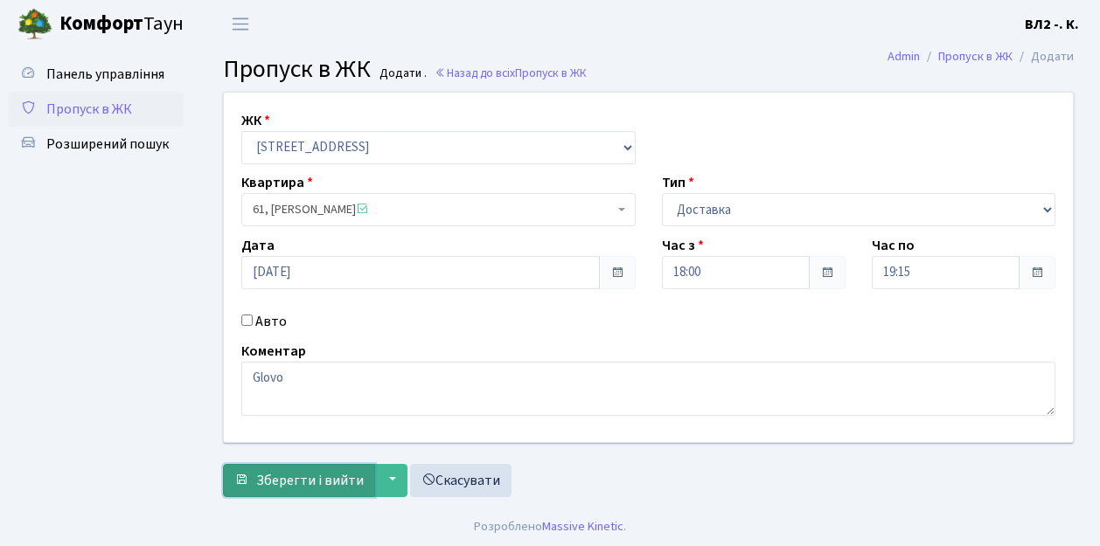
click at [335, 483] on span "Зберегти і вийти" at bounding box center [310, 480] width 108 height 19
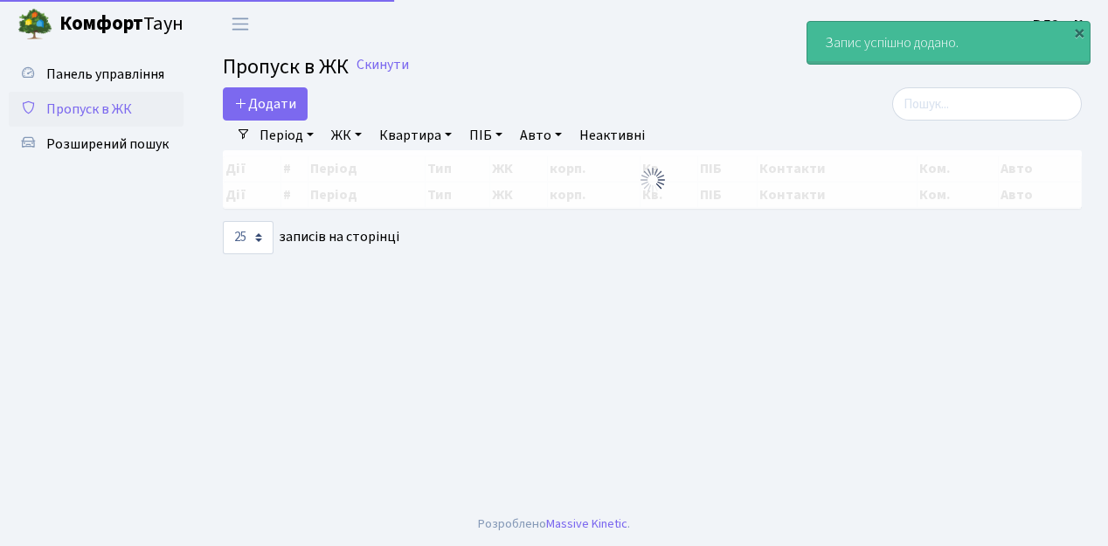
select select "25"
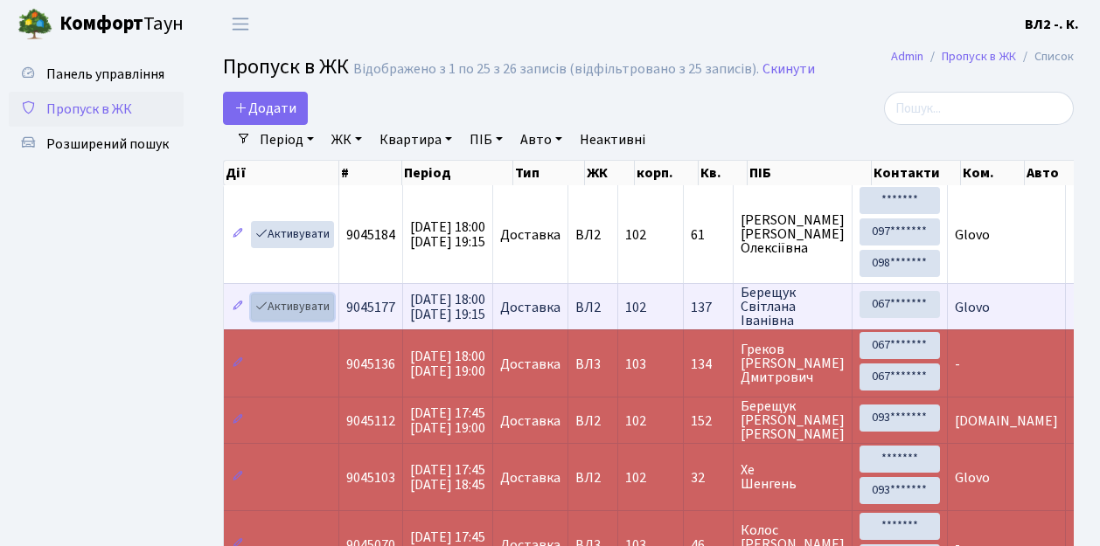
click at [299, 304] on link "Активувати" at bounding box center [292, 307] width 83 height 27
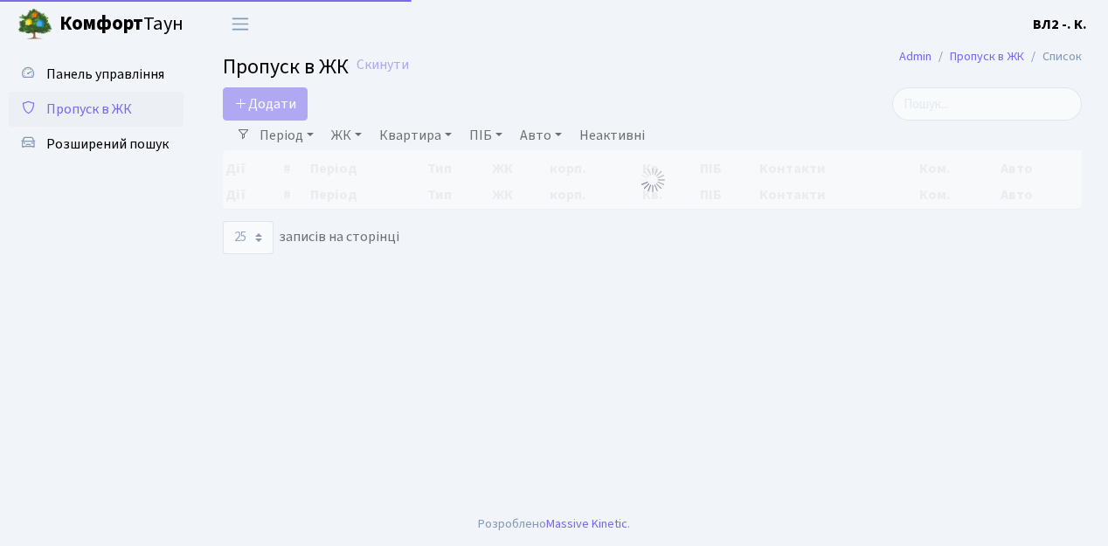
select select "25"
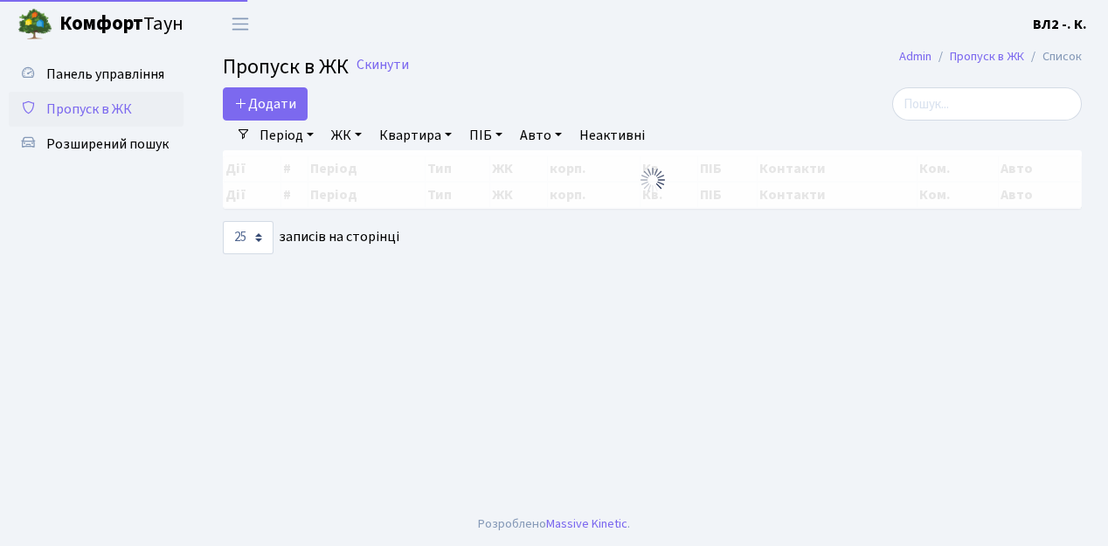
select select "25"
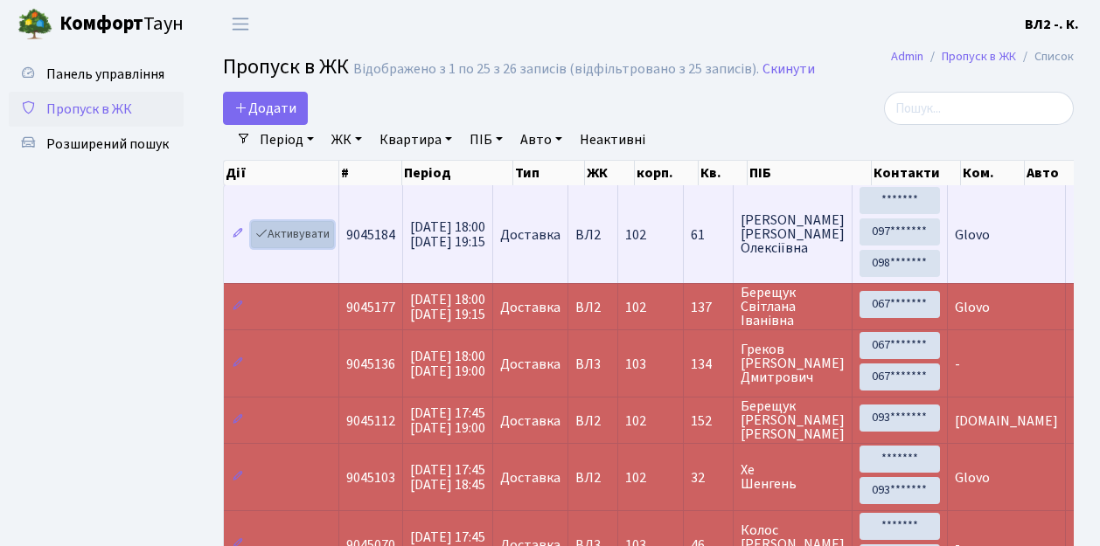
click at [305, 234] on link "Активувати" at bounding box center [292, 234] width 83 height 27
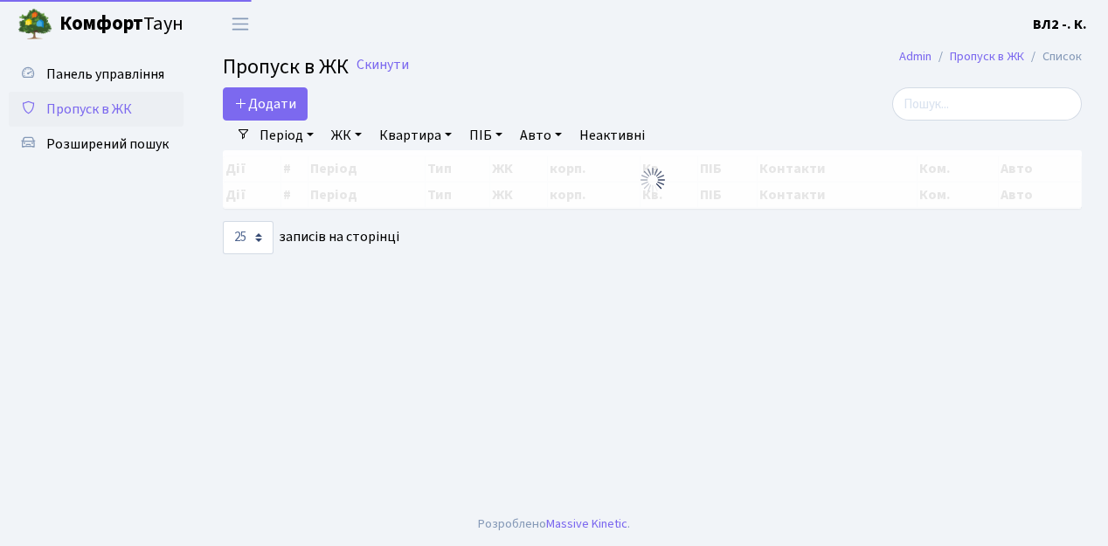
select select "25"
